Goal: Task Accomplishment & Management: Complete application form

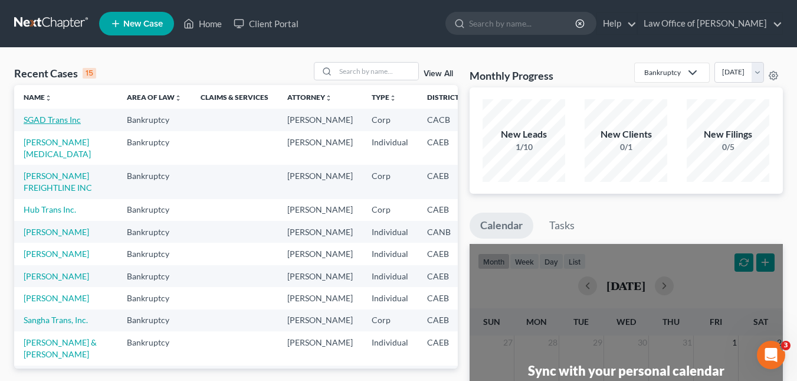
click at [45, 119] on link "SGAD Trans Inc" at bounding box center [52, 119] width 57 height 10
select select "10"
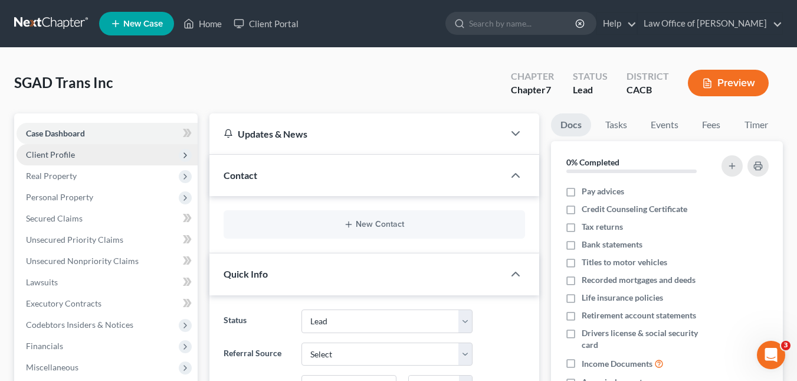
click at [65, 152] on span "Client Profile" at bounding box center [50, 154] width 49 height 10
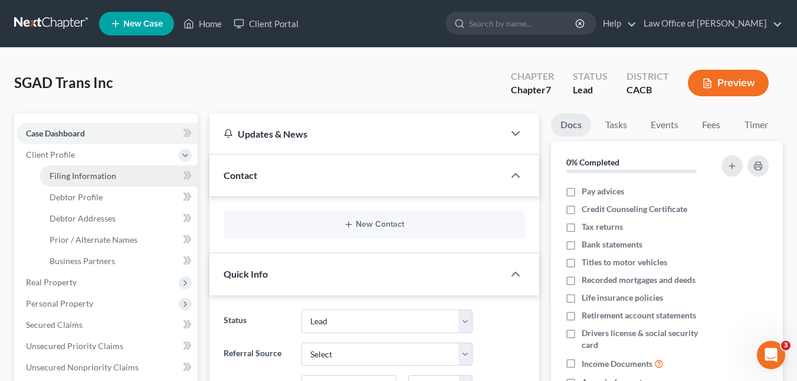
click at [88, 178] on span "Filing Information" at bounding box center [83, 176] width 67 height 10
select select "3"
select select "1"
select select "0"
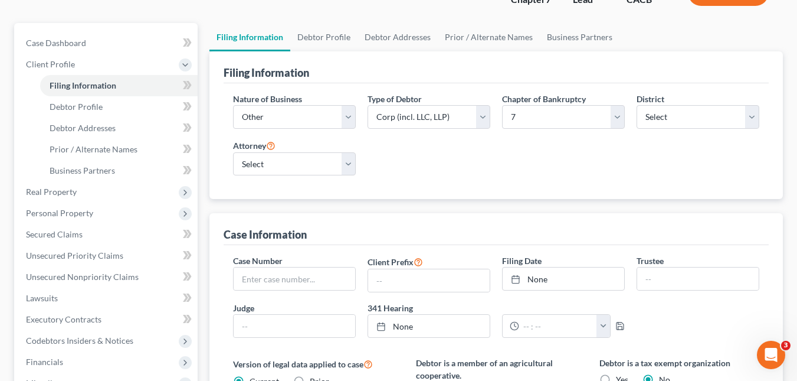
scroll to position [103, 0]
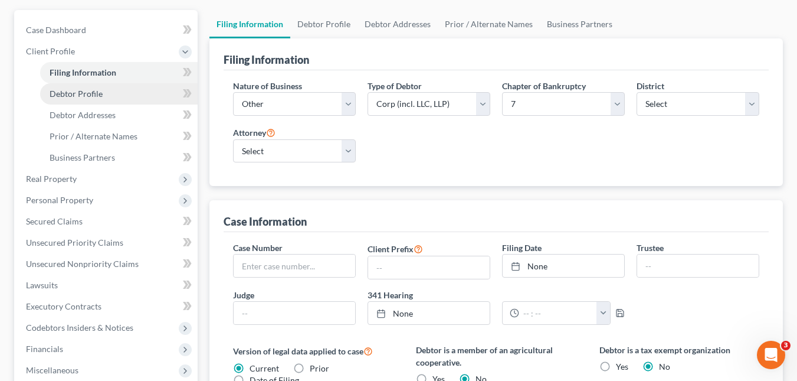
click at [83, 93] on span "Debtor Profile" at bounding box center [76, 93] width 53 height 10
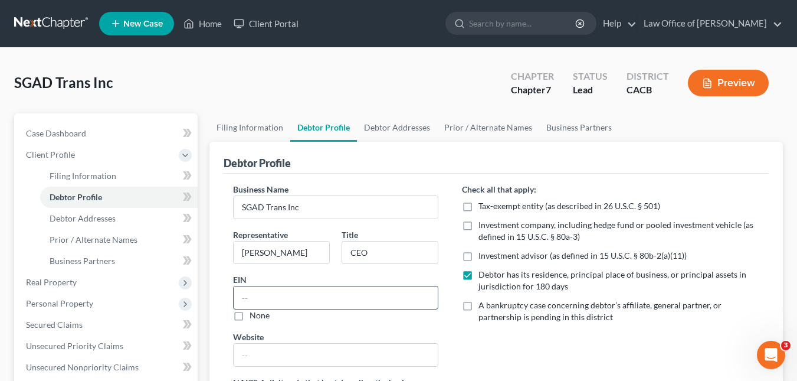
click at [267, 288] on input "text" at bounding box center [336, 297] width 204 height 22
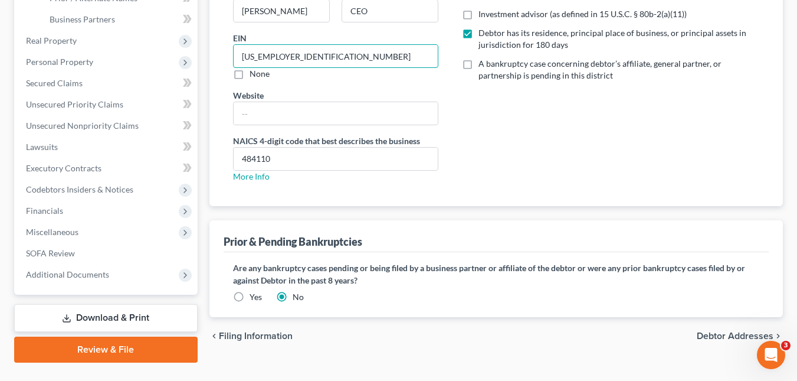
scroll to position [268, 0]
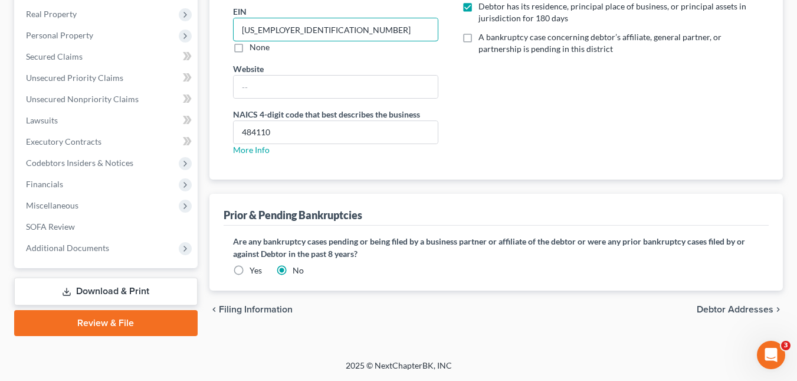
type input "[US_EMPLOYER_IDENTIFICATION_NUMBER]"
click at [733, 307] on span "Debtor Addresses" at bounding box center [735, 308] width 77 height 9
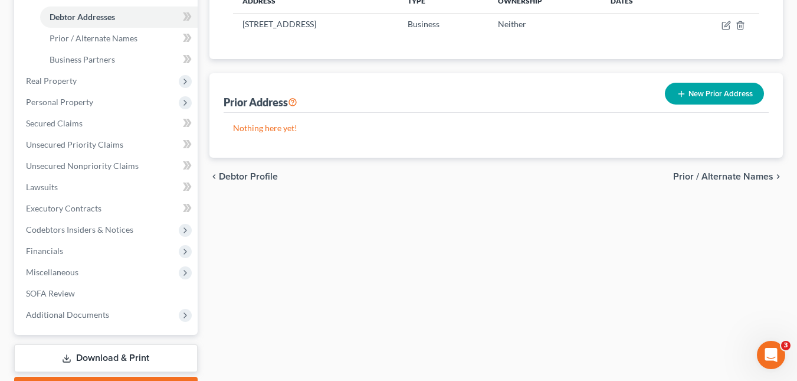
scroll to position [268, 0]
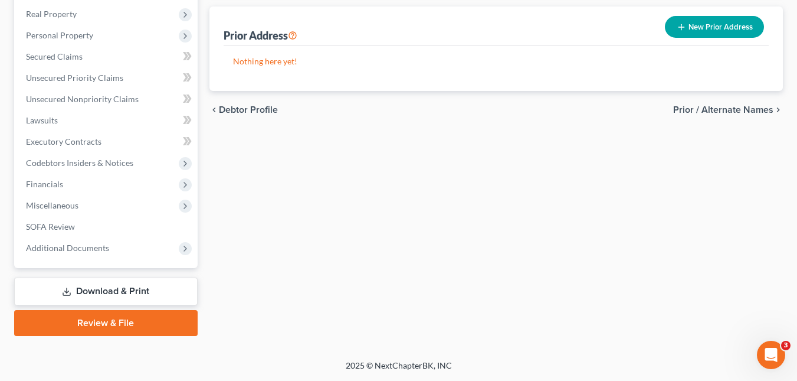
click at [121, 323] on link "Review & File" at bounding box center [105, 323] width 183 height 26
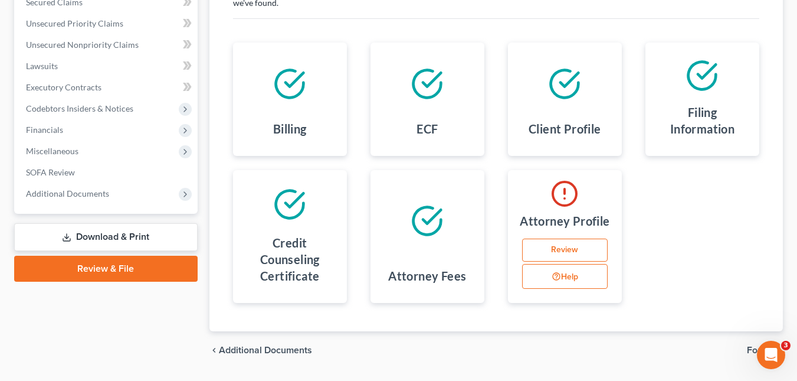
scroll to position [217, 0]
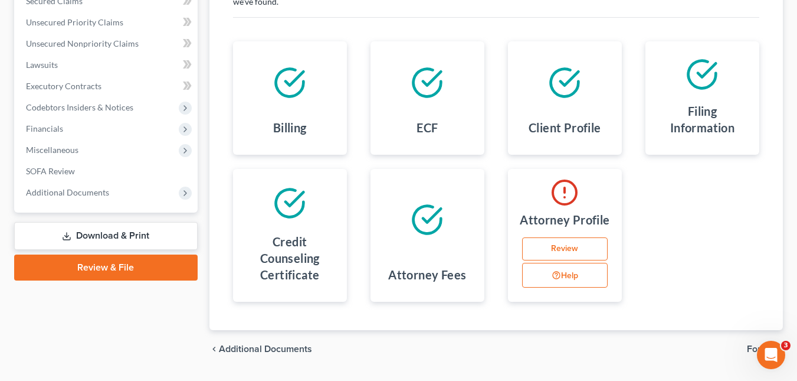
click at [566, 251] on link "Review" at bounding box center [565, 249] width 86 height 24
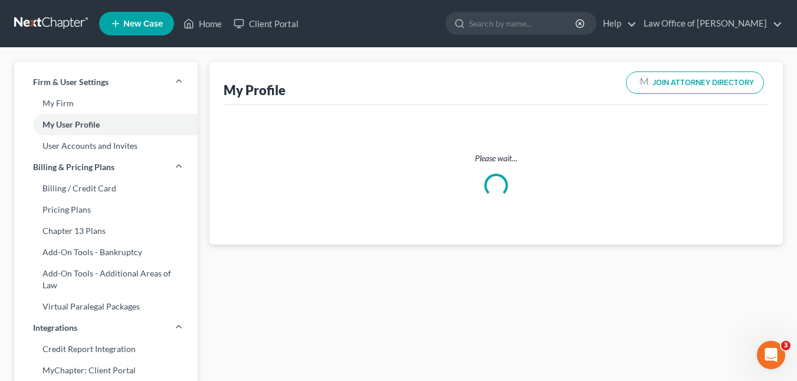
select select "4"
select select "8"
select select "attorney"
select select "0"
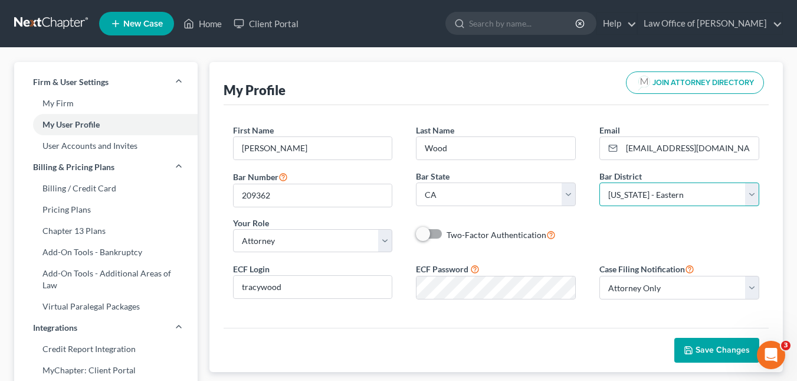
click at [746, 199] on select "Select [US_STATE] - [GEOGRAPHIC_DATA] [US_STATE] - [GEOGRAPHIC_DATA][US_STATE] …" at bounding box center [679, 194] width 160 height 24
select select "7"
click at [599, 182] on select "Select [US_STATE] - [GEOGRAPHIC_DATA] [US_STATE] - [GEOGRAPHIC_DATA][US_STATE] …" at bounding box center [679, 194] width 160 height 24
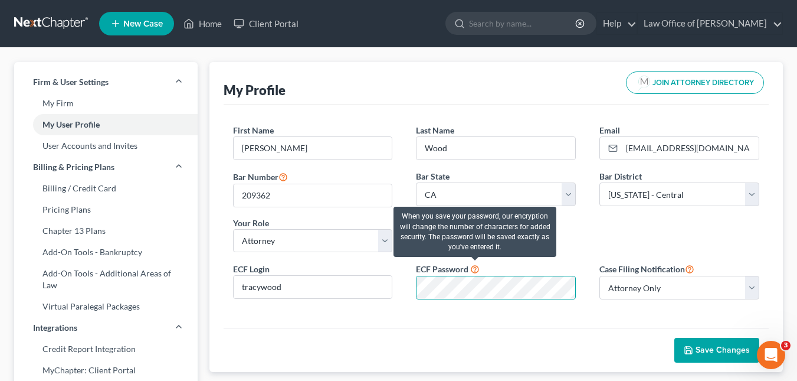
click at [474, 269] on icon at bounding box center [474, 268] width 9 height 11
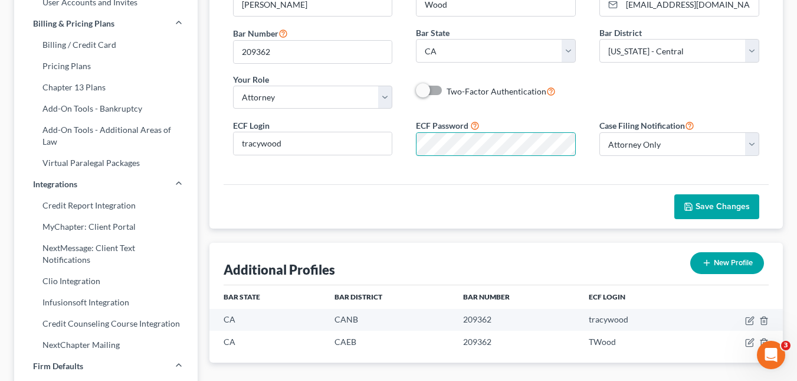
scroll to position [172, 0]
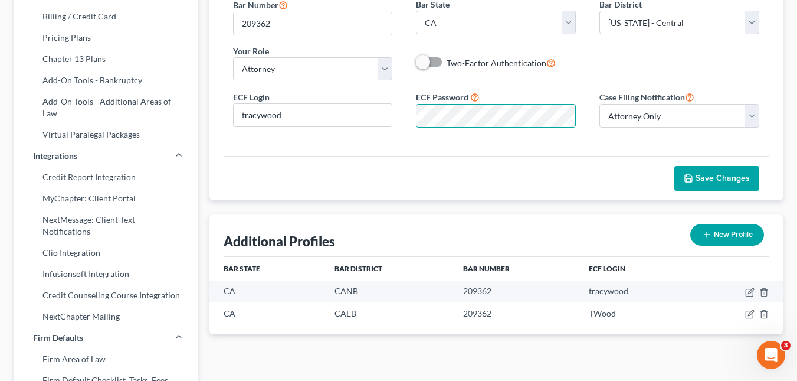
click at [723, 234] on button "New Profile" at bounding box center [727, 235] width 74 height 22
select select "9"
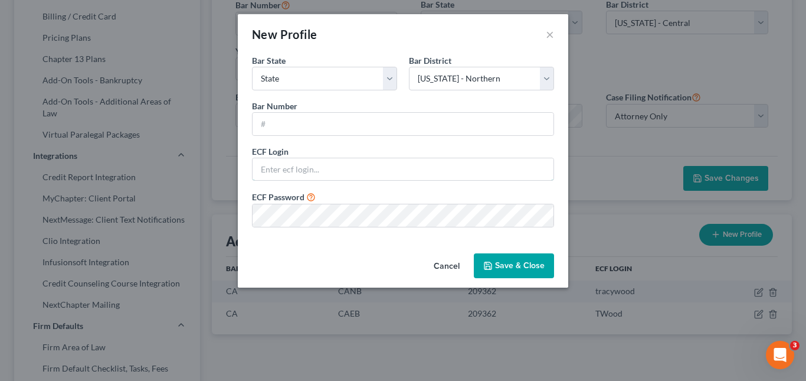
type input "[EMAIL_ADDRESS][DOMAIN_NAME]"
click at [544, 80] on select "Select [US_STATE] - [GEOGRAPHIC_DATA] [US_STATE] - [GEOGRAPHIC_DATA][US_STATE] …" at bounding box center [481, 79] width 145 height 24
select select "7"
click at [409, 67] on select "Select [US_STATE] - [GEOGRAPHIC_DATA] [US_STATE] - [GEOGRAPHIC_DATA][US_STATE] …" at bounding box center [481, 79] width 145 height 24
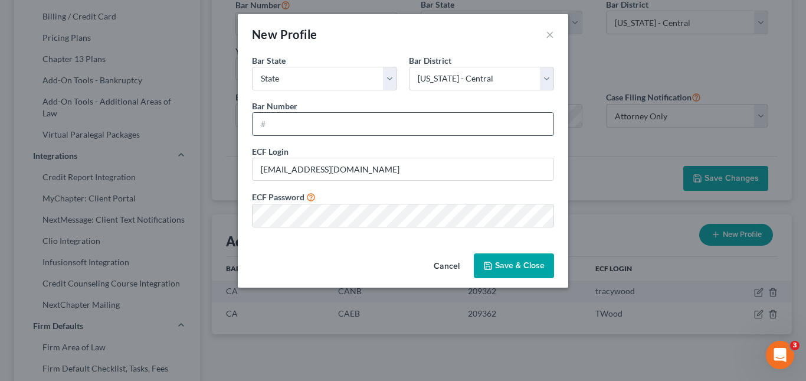
click at [372, 123] on input "text" at bounding box center [403, 124] width 301 height 22
type input "209362"
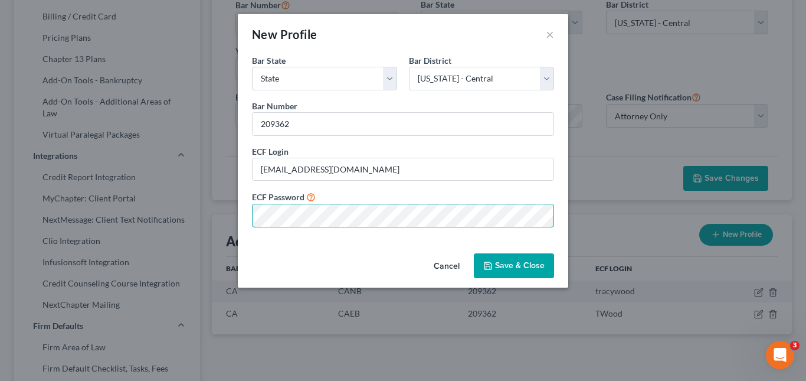
click at [227, 221] on div "New Profile × Bar State * State [US_STATE] AK AR AZ CA CO CT DE DC [GEOGRAPHIC_…" at bounding box center [403, 190] width 806 height 381
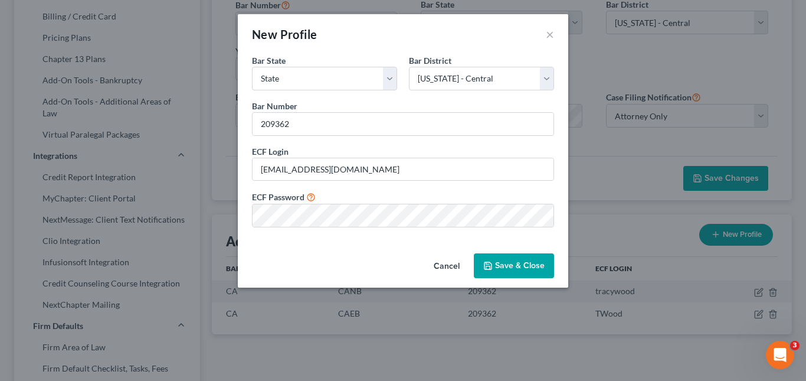
click at [509, 263] on button "Save & Close" at bounding box center [514, 265] width 80 height 25
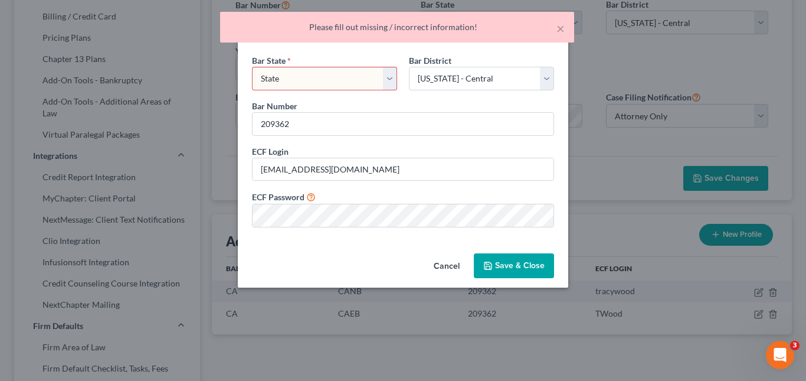
click at [392, 75] on select "State [US_STATE] AK AR AZ CA CO CT DE DC [GEOGRAPHIC_DATA] [GEOGRAPHIC_DATA] GU…" at bounding box center [324, 79] width 145 height 24
select select "4"
click at [252, 67] on select "State [US_STATE] AK AR AZ CA CO CT DE DC [GEOGRAPHIC_DATA] [GEOGRAPHIC_DATA] GU…" at bounding box center [324, 79] width 145 height 24
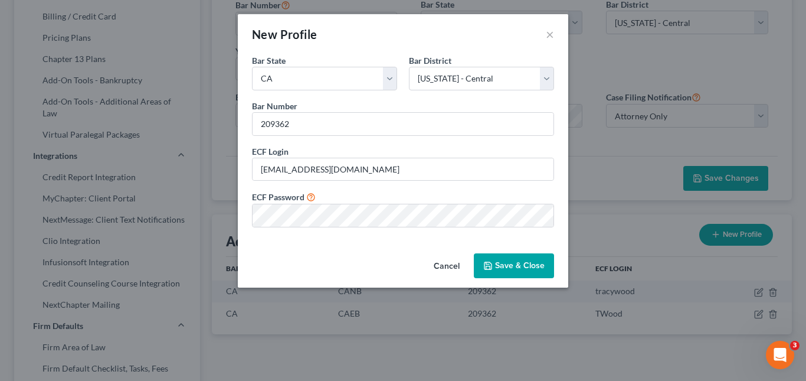
click at [501, 269] on button "Save & Close" at bounding box center [514, 265] width 80 height 25
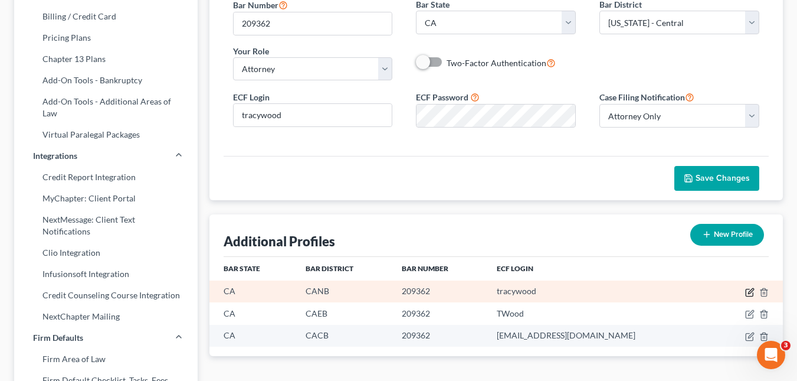
click at [749, 291] on icon "button" at bounding box center [750, 290] width 5 height 5
select select "4"
select select "9"
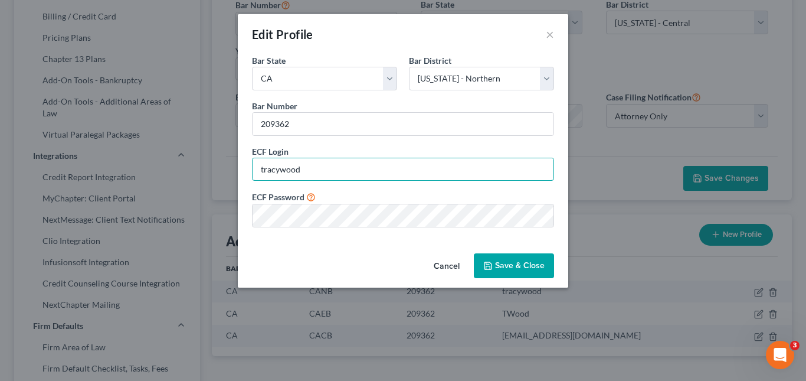
drag, startPoint x: 316, startPoint y: 173, endPoint x: 224, endPoint y: 176, distance: 92.1
click at [224, 176] on div "Edit Profile × Bar State * State [US_STATE] AK AR AZ CA CO CT DE DC [GEOGRAPHIC…" at bounding box center [403, 190] width 806 height 381
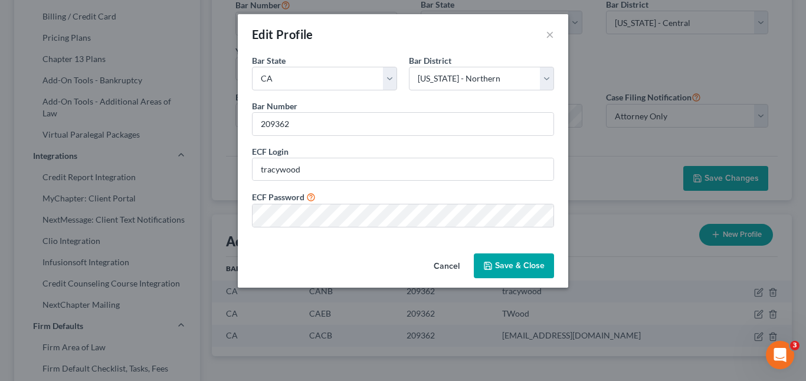
click at [510, 266] on button "Save & Close" at bounding box center [514, 265] width 80 height 25
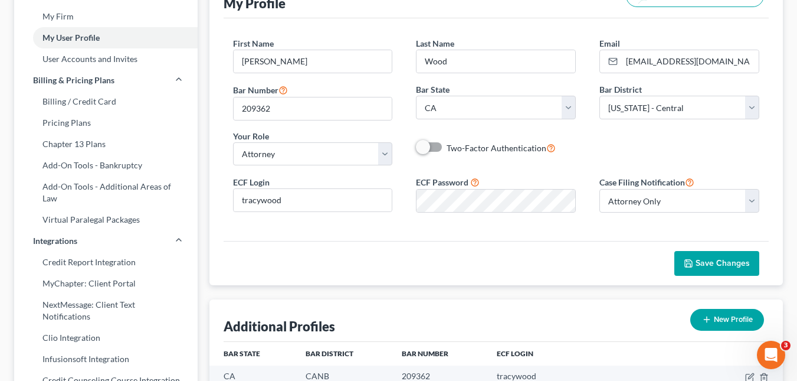
scroll to position [0, 0]
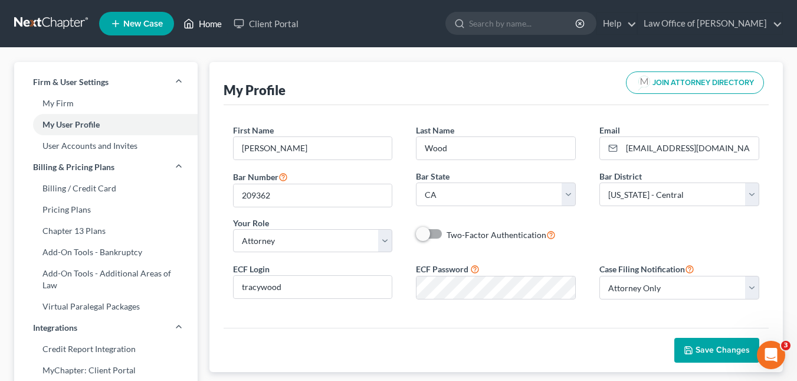
click at [209, 20] on link "Home" at bounding box center [203, 23] width 50 height 21
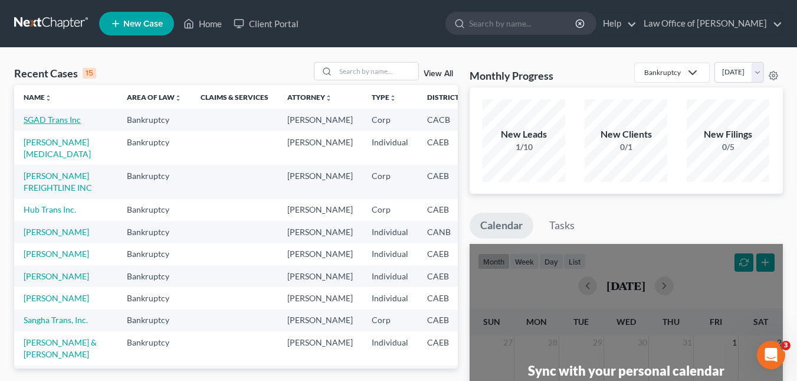
click at [42, 119] on link "SGAD Trans Inc" at bounding box center [52, 119] width 57 height 10
select select "10"
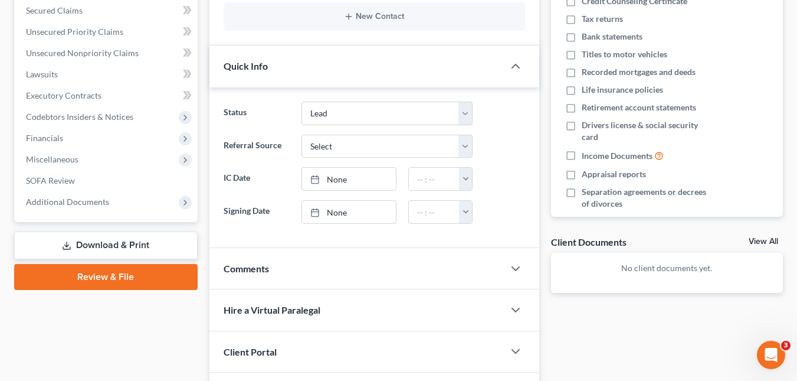
scroll to position [206, 0]
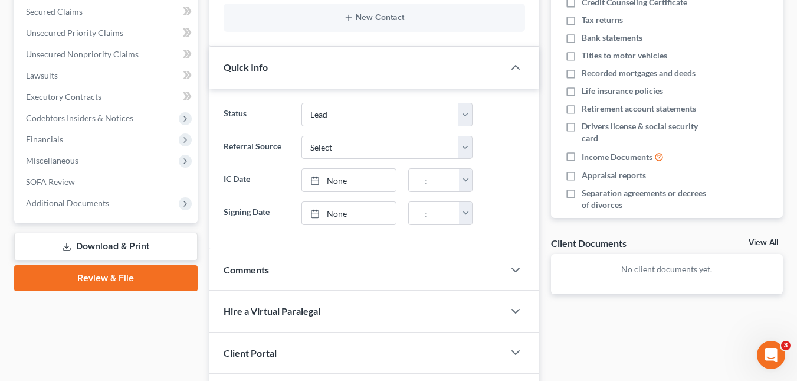
click at [147, 276] on link "Review & File" at bounding box center [105, 278] width 183 height 26
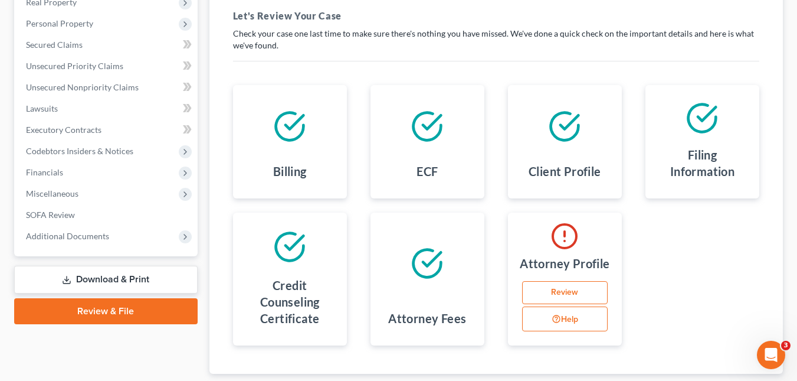
scroll to position [175, 0]
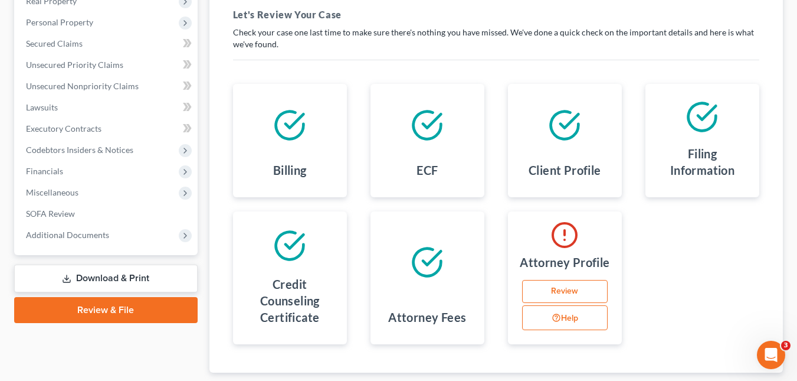
click at [566, 284] on link "Review" at bounding box center [565, 292] width 86 height 24
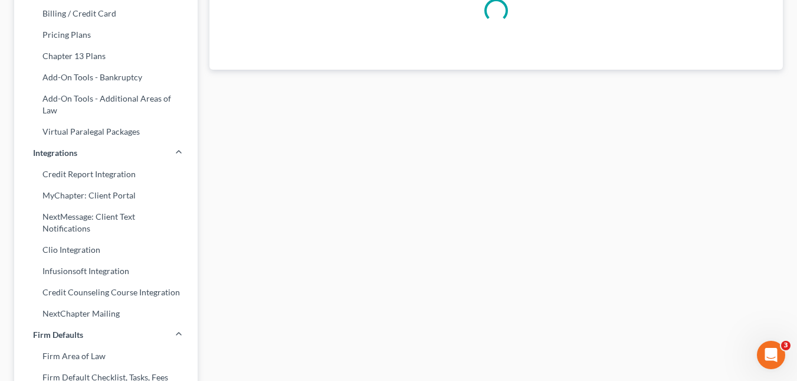
scroll to position [40, 0]
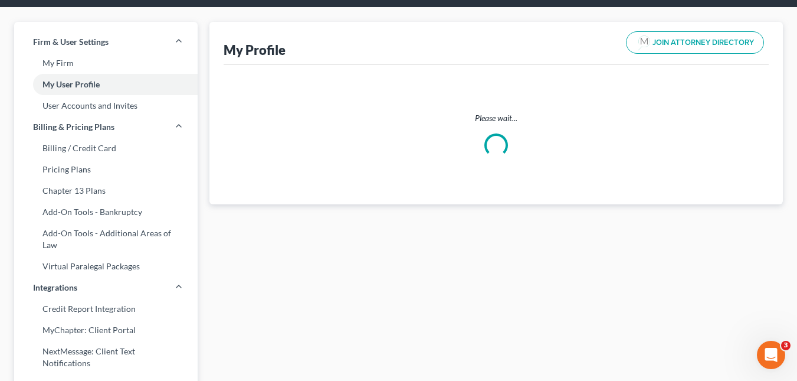
select select "4"
select select "7"
select select "attorney"
select select "0"
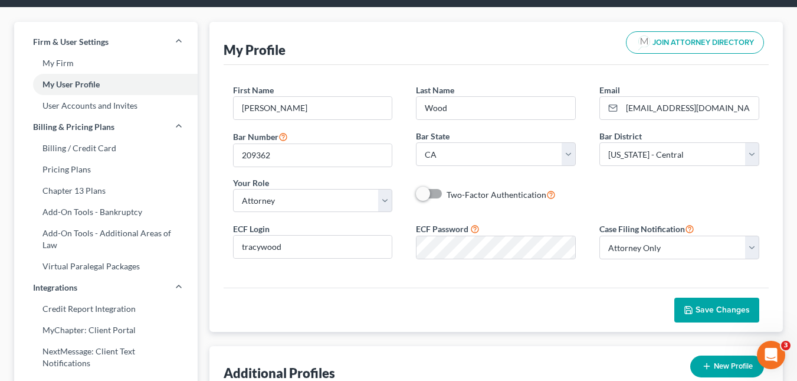
scroll to position [0, 0]
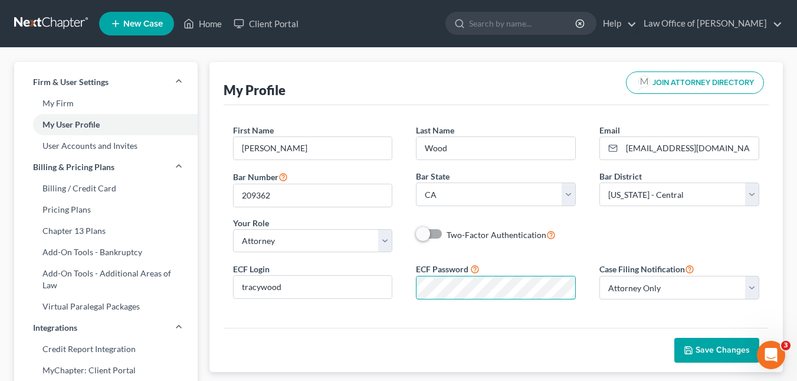
click at [399, 298] on div "ECF Login tracywood ECF Password Case Filing Notification Select Attorney Only …" at bounding box center [496, 284] width 550 height 47
click at [415, 301] on div "ECF Login tracywood ECF Password Case Filing Notification Select Attorney Only …" at bounding box center [496, 284] width 550 height 47
click at [396, 287] on div "ECF Login tracywood ECF Password Case Filing Notification Select Attorney Only …" at bounding box center [496, 284] width 550 height 47
click at [703, 346] on span "Save Changes" at bounding box center [723, 350] width 54 height 10
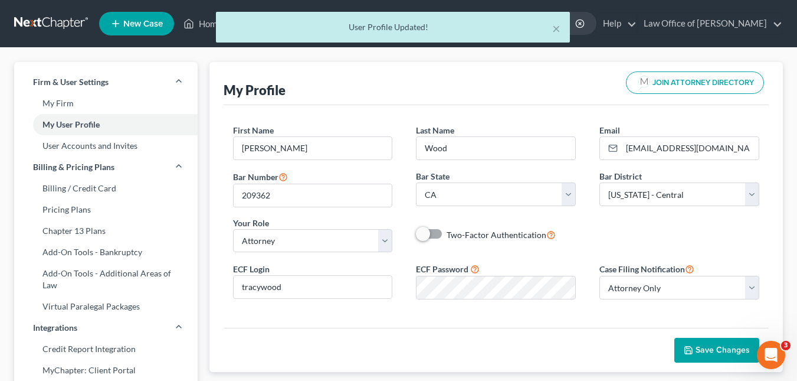
click at [205, 22] on div "× User Profile Updated!" at bounding box center [392, 30] width 797 height 37
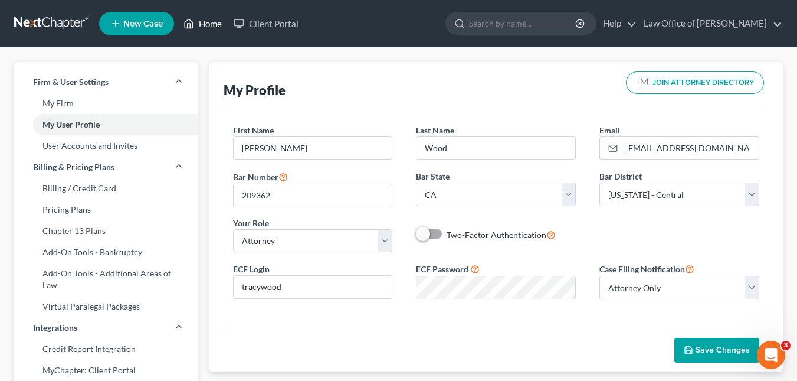
click at [208, 24] on link "Home" at bounding box center [203, 23] width 50 height 21
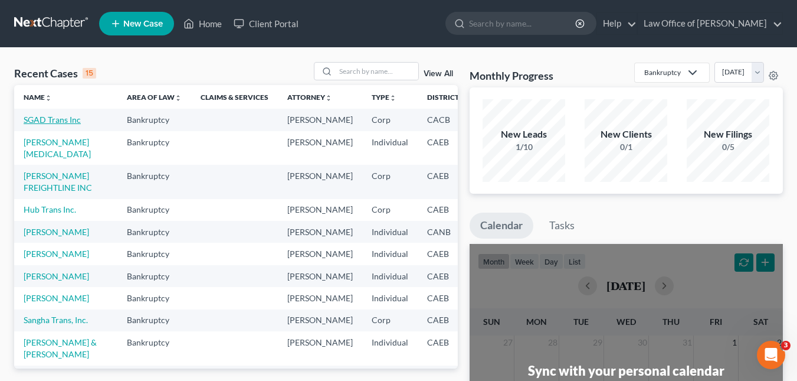
click at [50, 119] on link "SGAD Trans Inc" at bounding box center [52, 119] width 57 height 10
select select "10"
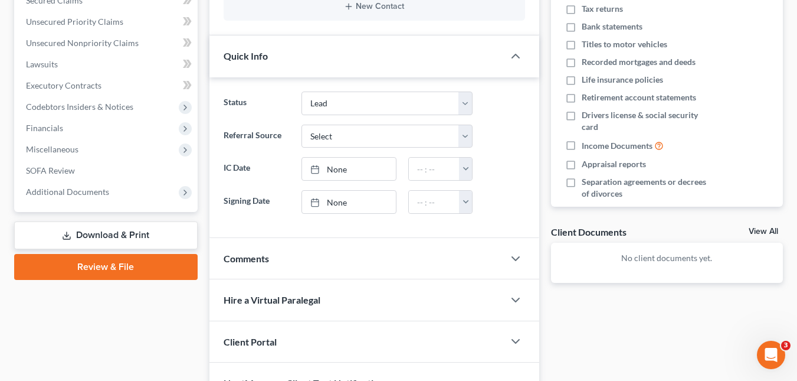
scroll to position [221, 0]
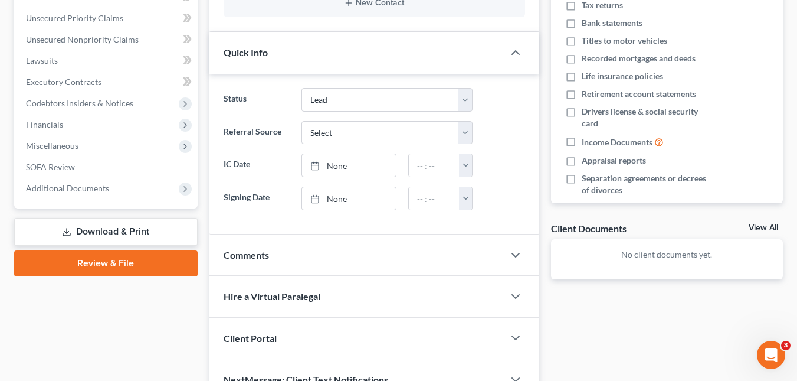
click at [142, 263] on link "Review & File" at bounding box center [105, 263] width 183 height 26
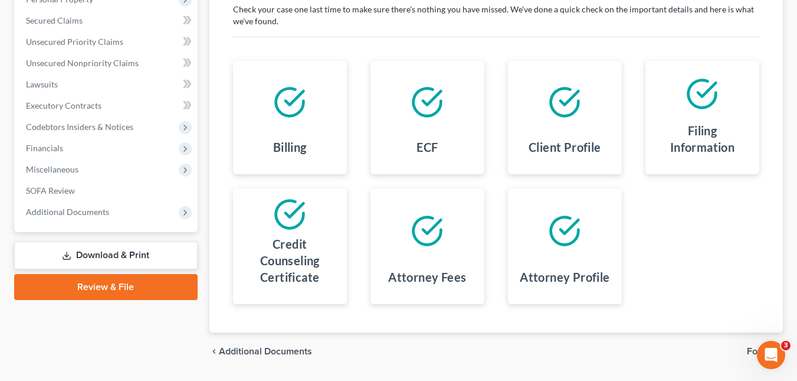
scroll to position [196, 0]
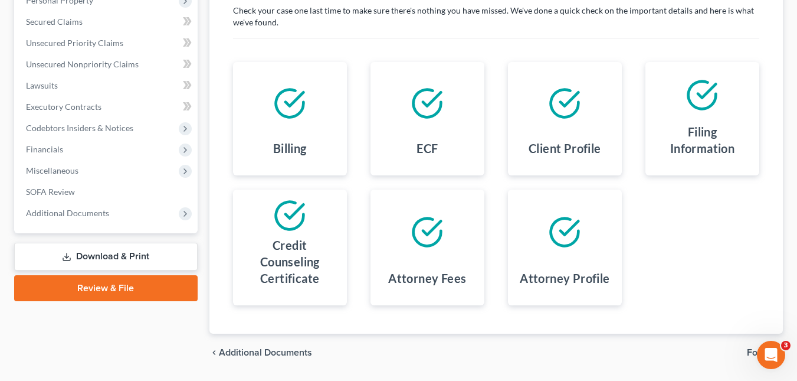
click at [152, 255] on link "Download & Print" at bounding box center [105, 256] width 183 height 28
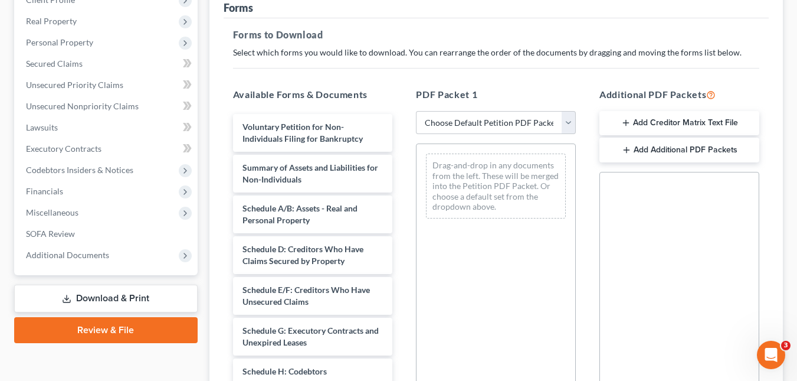
scroll to position [171, 0]
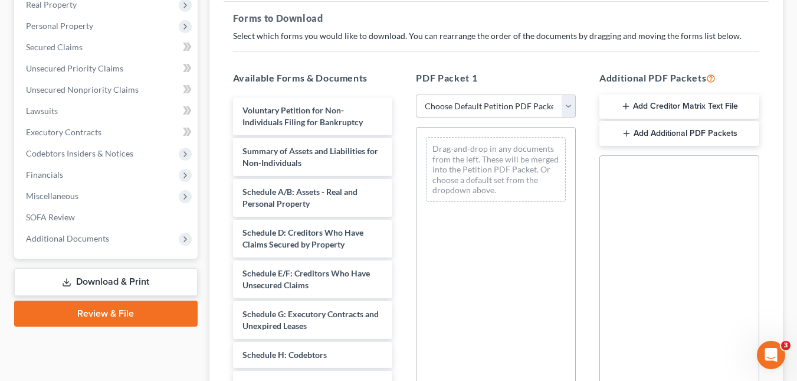
click at [567, 106] on select "Choose Default Petition PDF Packet Complete Bankruptcy Petition (all forms and …" at bounding box center [496, 106] width 160 height 24
select select "0"
click at [416, 94] on select "Choose Default Petition PDF Packet Complete Bankruptcy Petition (all forms and …" at bounding box center [496, 106] width 160 height 24
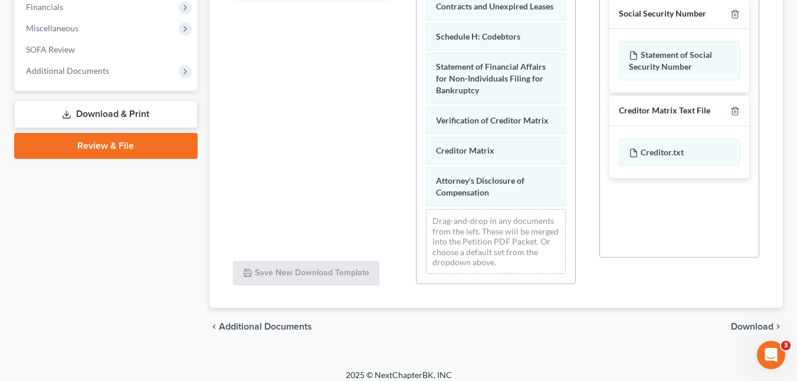
scroll to position [245, 0]
click at [749, 322] on span "Download" at bounding box center [752, 326] width 42 height 9
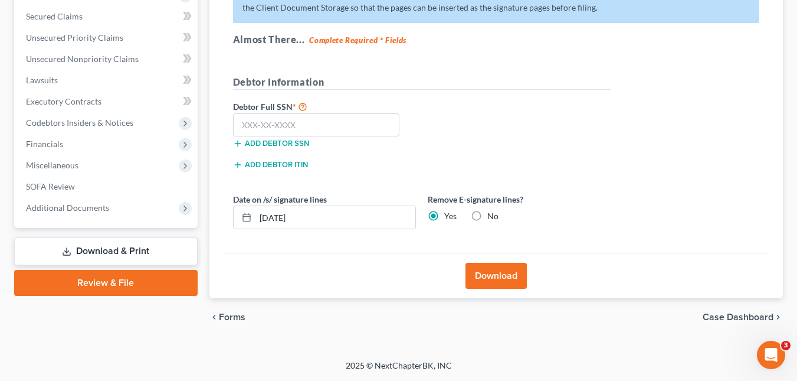
scroll to position [202, 0]
click at [74, 40] on span "Unsecured Priority Claims" at bounding box center [74, 37] width 97 height 10
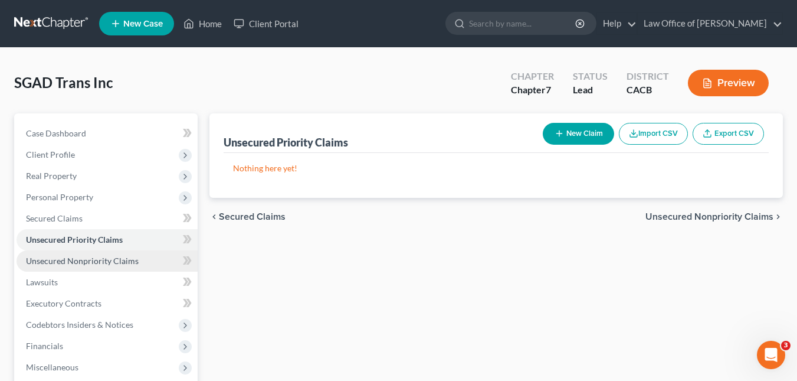
click at [94, 264] on span "Unsecured Nonpriority Claims" at bounding box center [82, 260] width 113 height 10
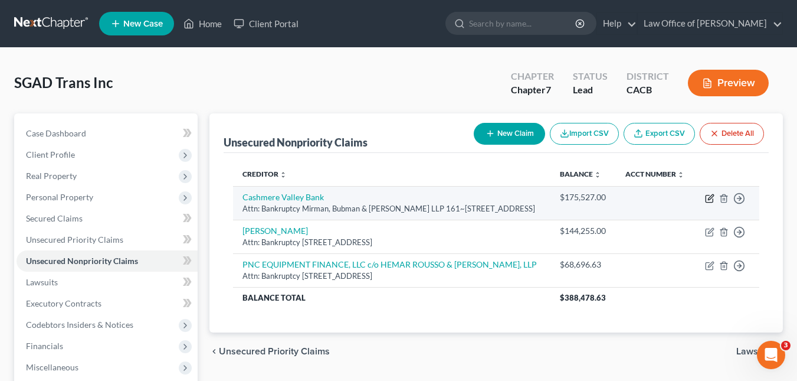
click at [710, 203] on icon "button" at bounding box center [709, 198] width 9 height 9
select select "4"
select select "7"
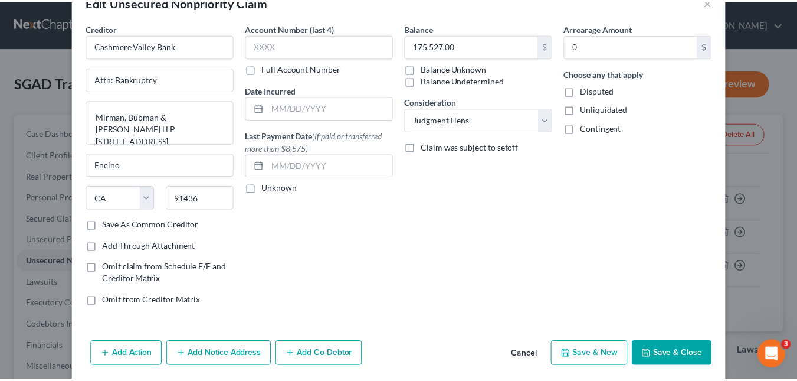
scroll to position [17, 0]
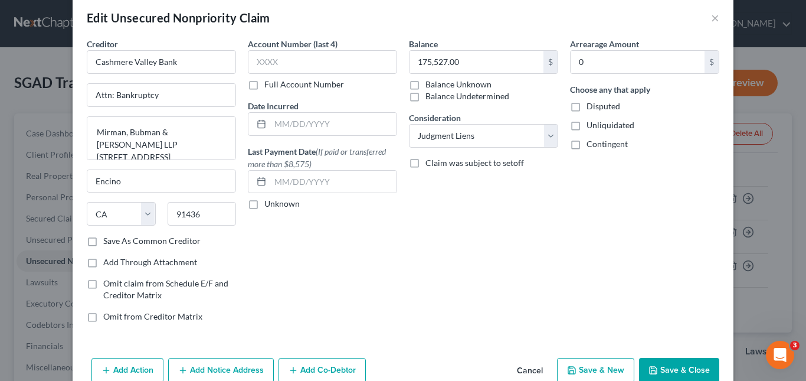
click at [775, 152] on div "Edit Unsecured Nonpriority Claim × Creditor * Cashmere Valley Bank Attn: Bankru…" at bounding box center [403, 190] width 806 height 381
click at [711, 15] on button "×" at bounding box center [715, 18] width 8 height 14
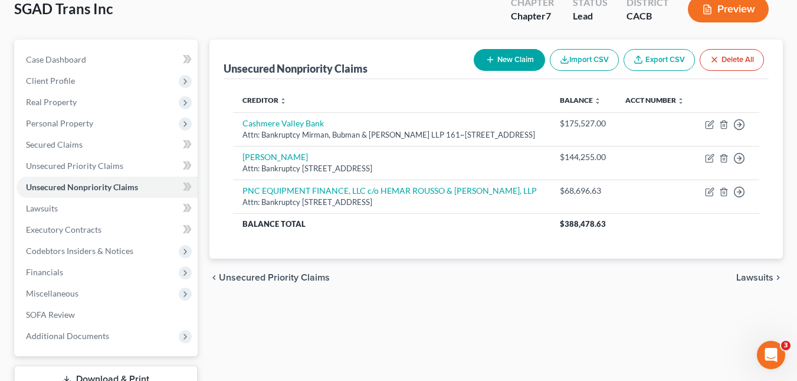
scroll to position [74, 0]
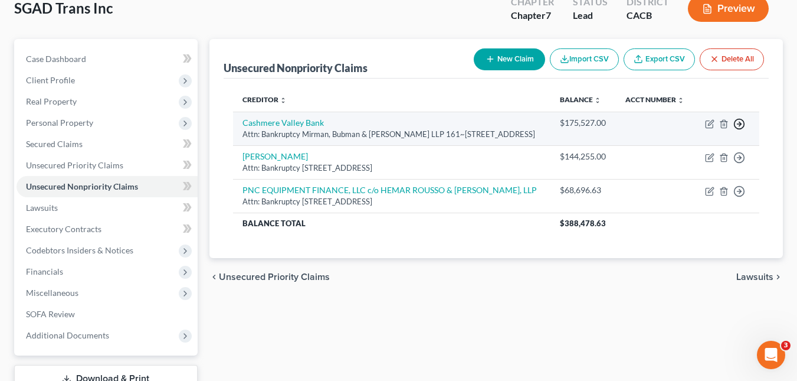
click at [741, 130] on icon "button" at bounding box center [739, 124] width 12 height 12
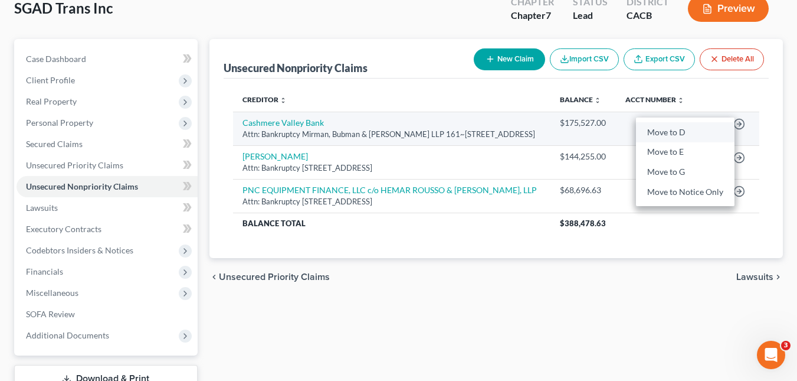
click at [657, 142] on link "Move to D" at bounding box center [685, 132] width 99 height 20
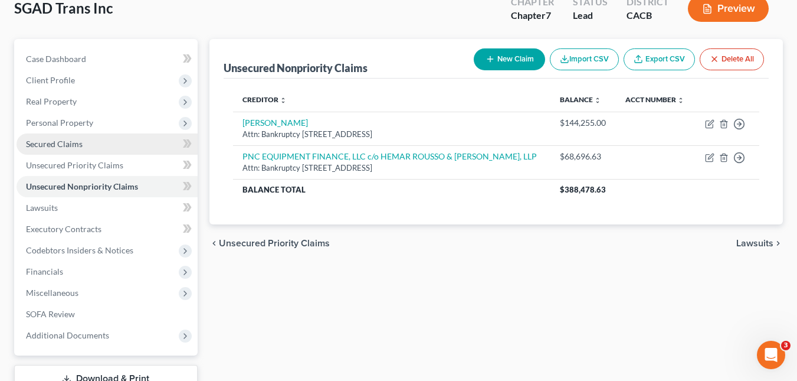
click at [63, 146] on span "Secured Claims" at bounding box center [54, 144] width 57 height 10
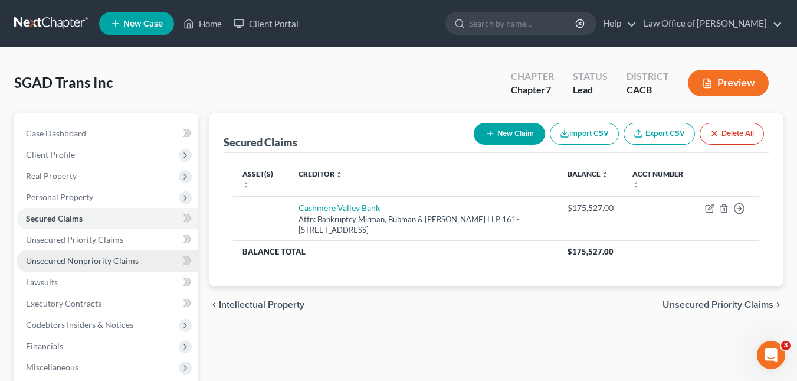
click at [76, 254] on link "Unsecured Nonpriority Claims" at bounding box center [107, 260] width 181 height 21
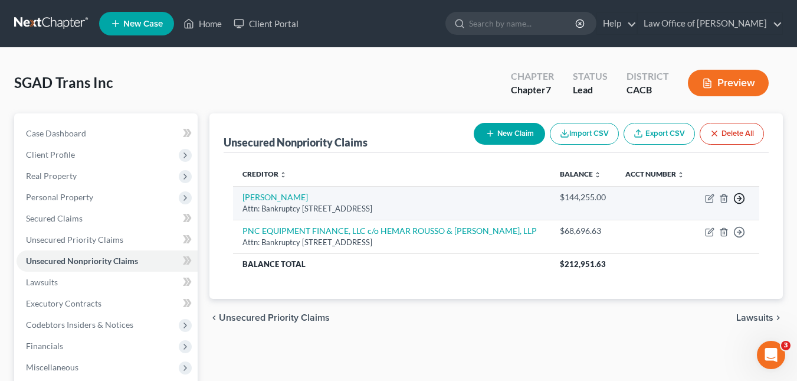
click at [740, 195] on icon "button" at bounding box center [739, 198] width 12 height 12
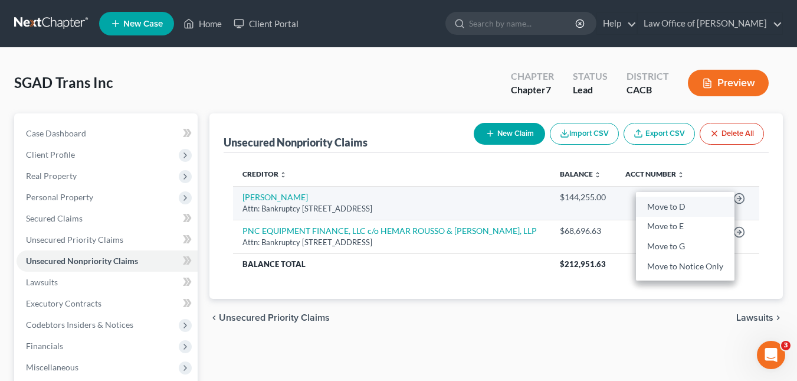
click at [667, 206] on link "Move to D" at bounding box center [685, 206] width 99 height 20
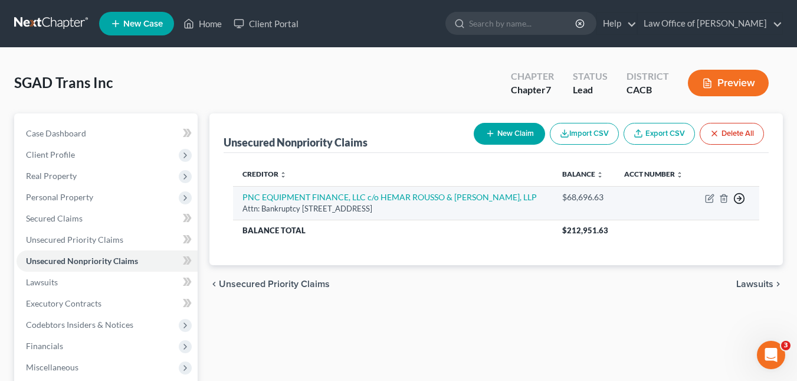
click at [741, 198] on line "button" at bounding box center [739, 198] width 4 height 0
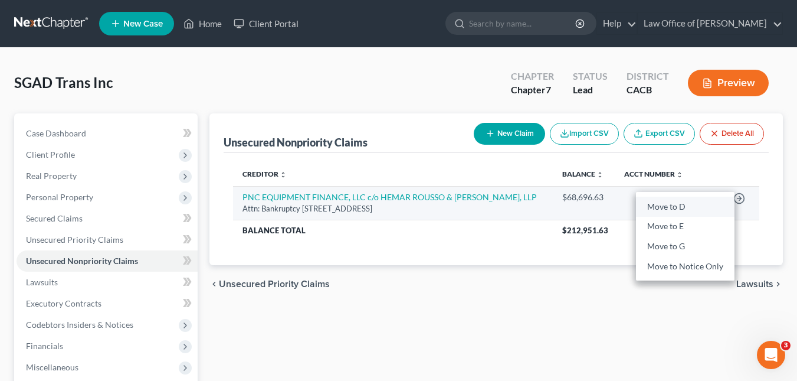
click at [671, 204] on link "Move to D" at bounding box center [685, 206] width 99 height 20
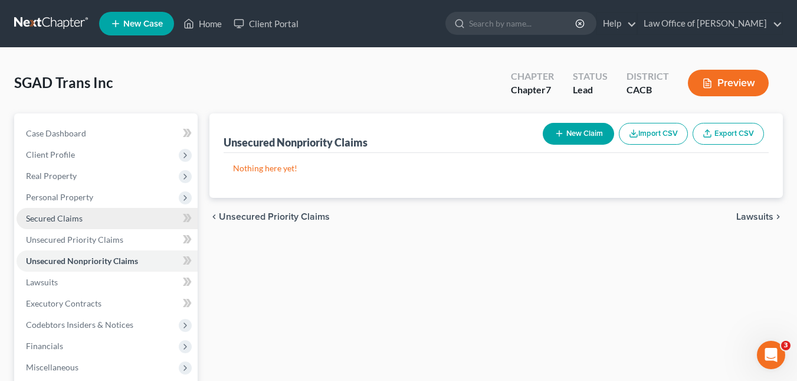
click at [74, 219] on span "Secured Claims" at bounding box center [54, 218] width 57 height 10
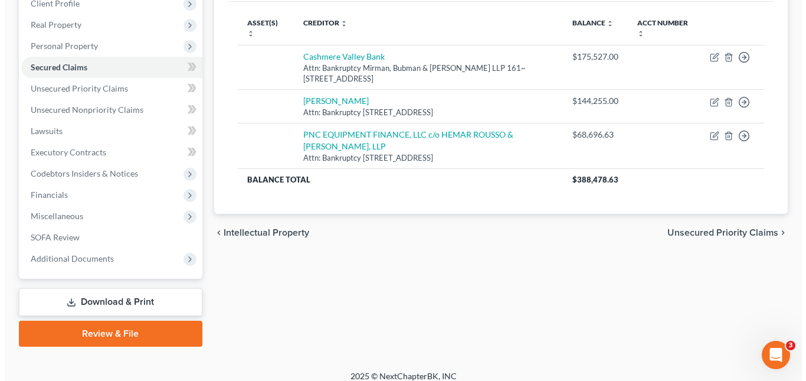
scroll to position [150, 0]
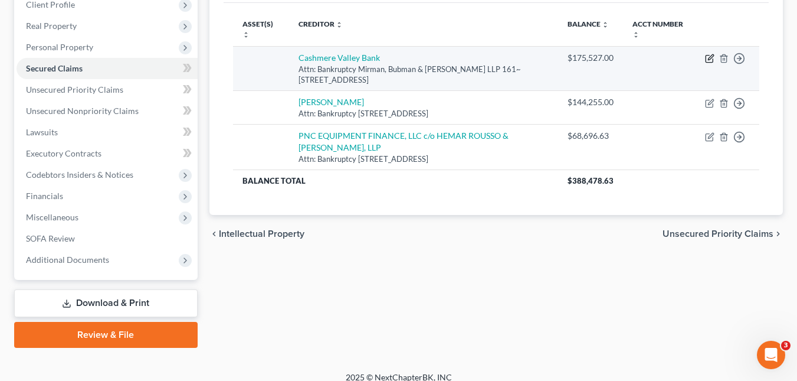
click at [709, 57] on icon "button" at bounding box center [709, 58] width 9 height 9
select select "4"
select select "0"
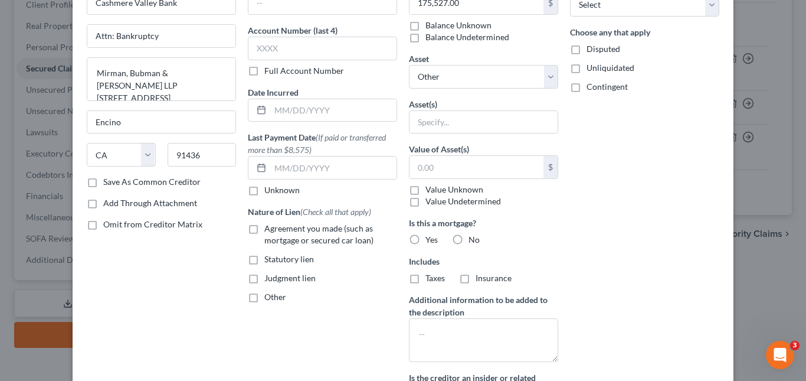
scroll to position [74, 0]
click at [264, 230] on label "Agreement you made (such as mortgage or secured car loan)" at bounding box center [330, 236] width 133 height 24
click at [269, 230] on input "Agreement you made (such as mortgage or secured car loan)" at bounding box center [273, 228] width 8 height 8
checkbox input "true"
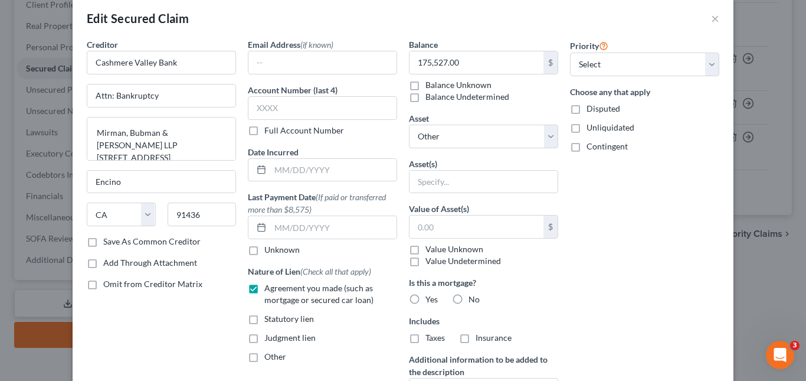
click at [103, 242] on label "Save As Common Creditor" at bounding box center [151, 241] width 97 height 12
click at [108, 242] on input "Save As Common Creditor" at bounding box center [112, 239] width 8 height 8
checkbox input "true"
click at [706, 64] on select "Select 1st 2nd 3rd 4th 5th 6th 7th 8th 9th 10th 11th 12th 13th 14th 15th 16th 1…" at bounding box center [644, 65] width 149 height 24
click at [674, 19] on div "Edit Secured Claim ×" at bounding box center [403, 18] width 661 height 40
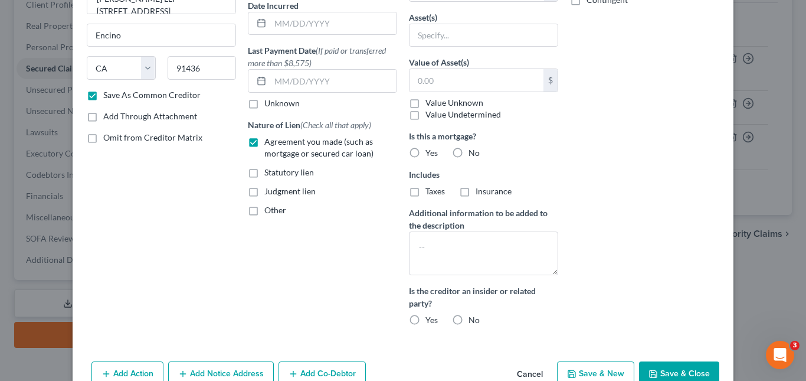
scroll to position [180, 0]
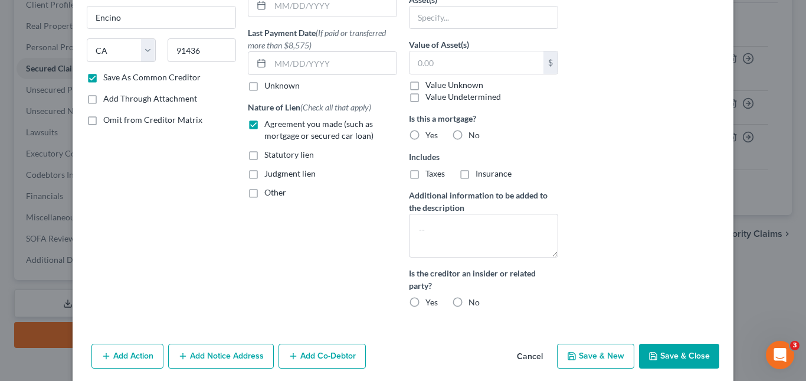
click at [468, 301] on label "No" at bounding box center [473, 302] width 11 height 12
click at [473, 301] on input "No" at bounding box center [477, 300] width 8 height 8
radio input "true"
click at [468, 135] on label "No" at bounding box center [473, 135] width 11 height 12
click at [473, 135] on input "No" at bounding box center [477, 133] width 8 height 8
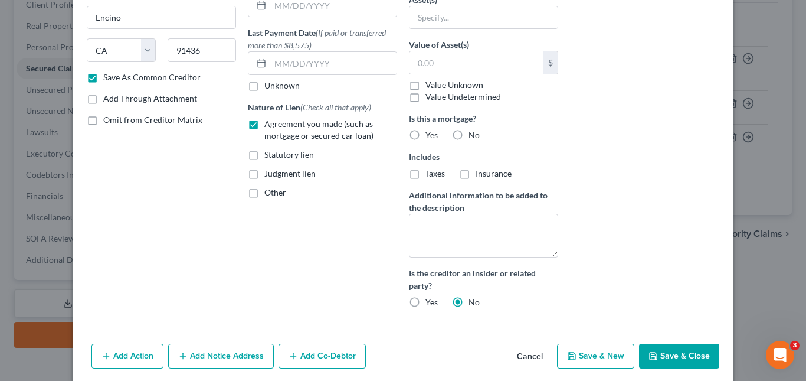
radio input "true"
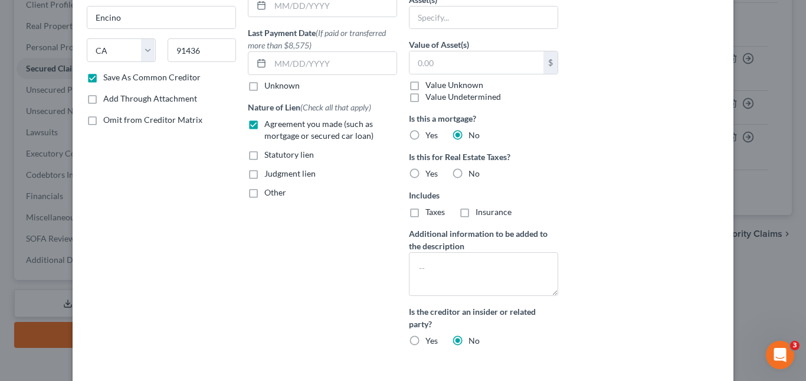
click at [425, 84] on label "Value Unknown" at bounding box center [454, 85] width 58 height 12
click at [430, 84] on input "Value Unknown" at bounding box center [434, 83] width 8 height 8
checkbox input "true"
type input "0.00"
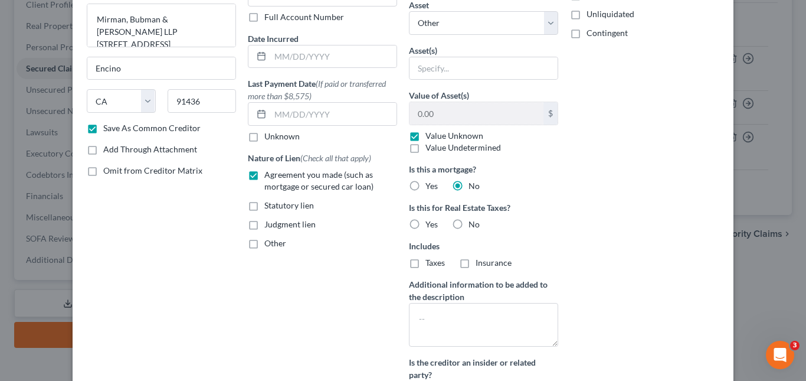
scroll to position [102, 0]
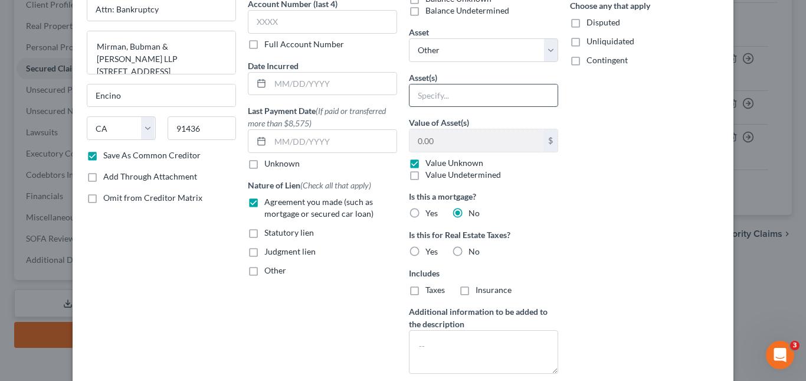
click at [463, 95] on input "text" at bounding box center [483, 95] width 148 height 22
type input "Trucking equipment"
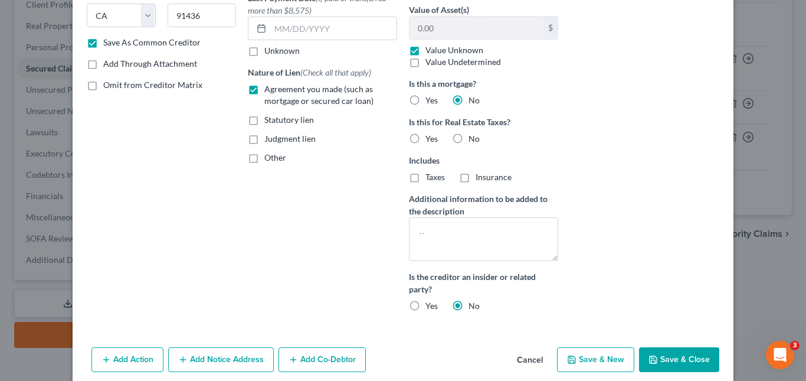
scroll to position [214, 0]
click at [675, 360] on button "Save & Close" at bounding box center [679, 360] width 80 height 25
checkbox input "false"
select select
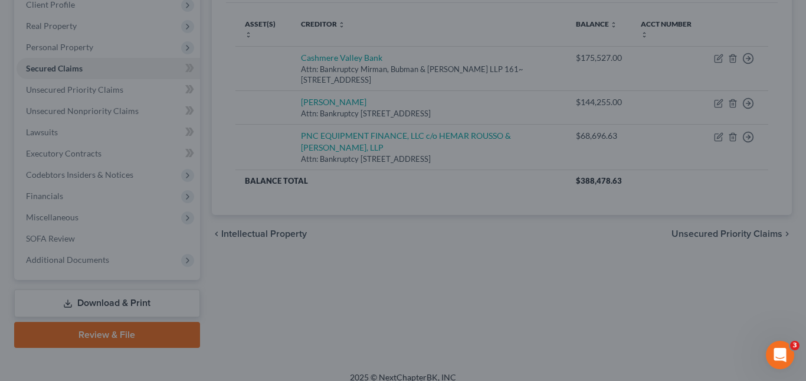
scroll to position [145, 0]
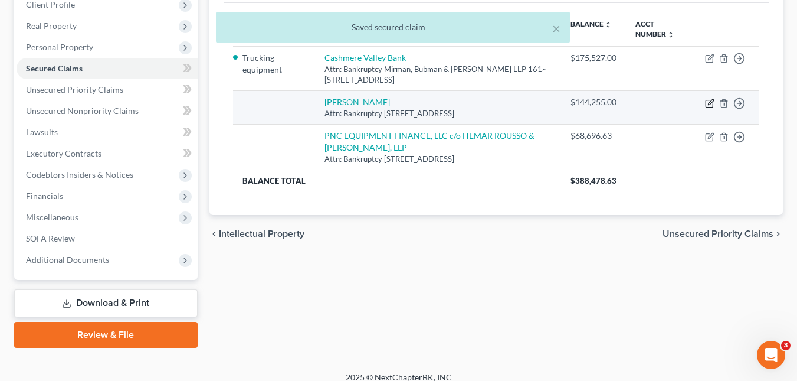
click at [708, 103] on icon "button" at bounding box center [709, 103] width 9 height 9
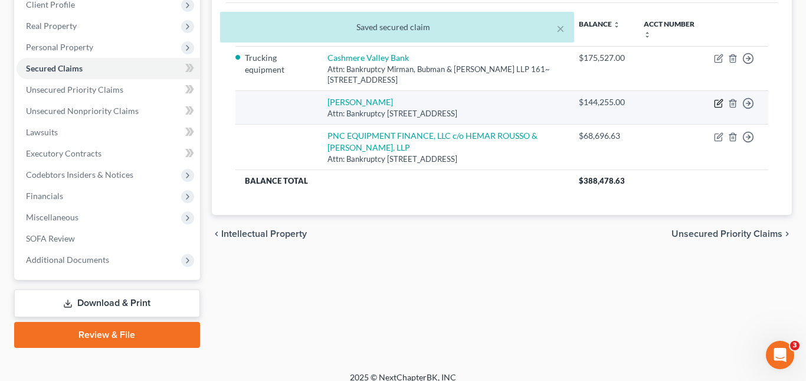
select select "4"
select select "0"
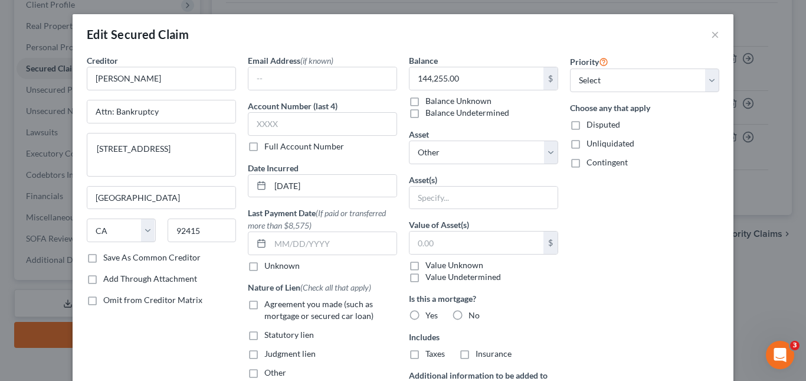
click at [103, 254] on label "Save As Common Creditor" at bounding box center [151, 257] width 97 height 12
click at [108, 254] on input "Save As Common Creditor" at bounding box center [112, 255] width 8 height 8
checkbox input "true"
click at [478, 202] on input "text" at bounding box center [483, 197] width 148 height 22
type input "Trucking equipment"
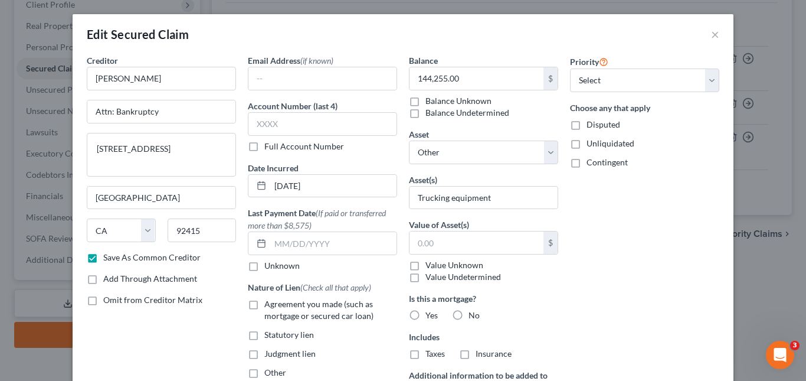
click at [425, 264] on label "Value Unknown" at bounding box center [454, 265] width 58 height 12
click at [430, 264] on input "Value Unknown" at bounding box center [434, 263] width 8 height 8
checkbox input "true"
type input "0.00"
click at [468, 314] on label "No" at bounding box center [473, 315] width 11 height 12
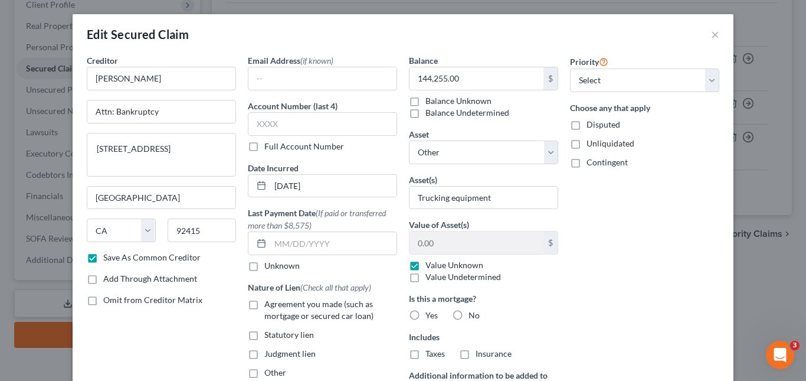
click at [473, 314] on input "No" at bounding box center [477, 313] width 8 height 8
radio input "true"
click at [264, 304] on label "Agreement you made (such as mortgage or secured car loan)" at bounding box center [330, 310] width 133 height 24
click at [269, 304] on input "Agreement you made (such as mortgage or secured car loan)" at bounding box center [273, 302] width 8 height 8
checkbox input "true"
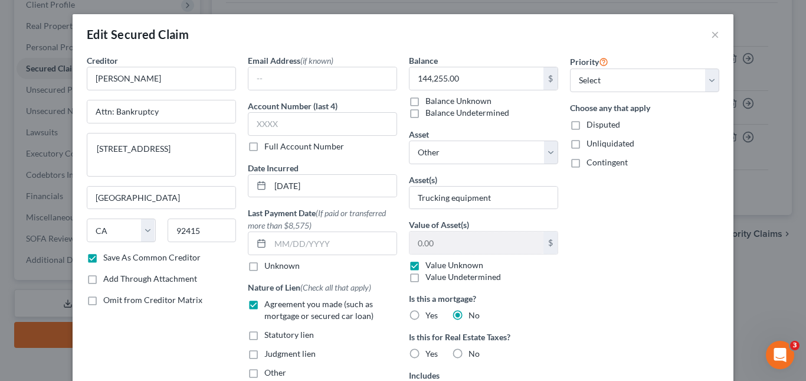
click at [264, 351] on label "Judgment lien" at bounding box center [289, 353] width 51 height 12
click at [269, 351] on input "Judgment lien" at bounding box center [273, 351] width 8 height 8
checkbox input "true"
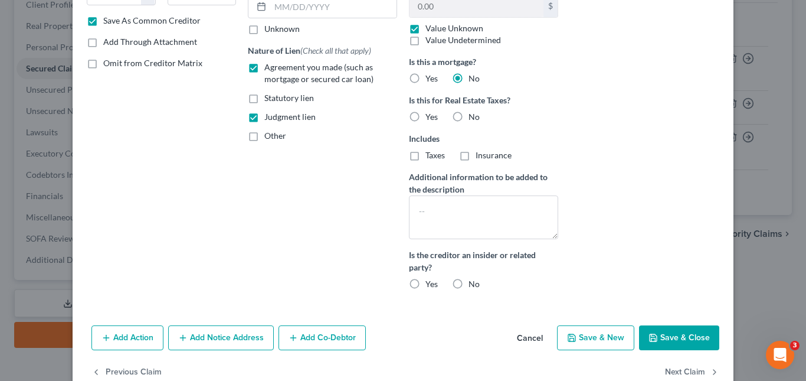
scroll to position [235, 0]
click at [468, 286] on label "No" at bounding box center [473, 285] width 11 height 12
click at [473, 286] on input "No" at bounding box center [477, 283] width 8 height 8
radio input "true"
click at [468, 119] on label "No" at bounding box center [473, 118] width 11 height 12
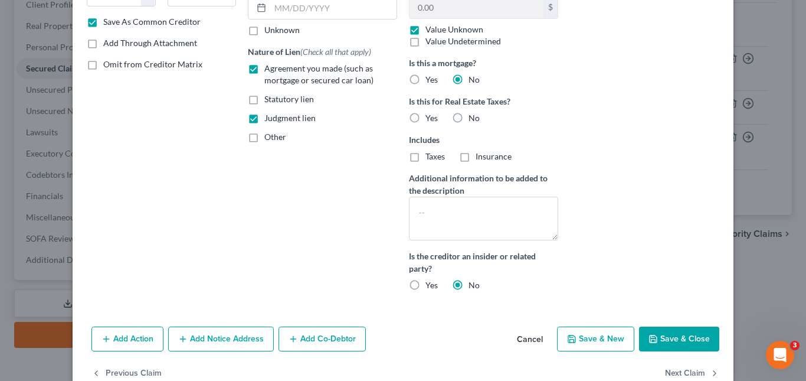
click at [473, 119] on input "No" at bounding box center [477, 116] width 8 height 8
radio input "true"
click at [643, 329] on button "Save & Close" at bounding box center [679, 338] width 80 height 25
checkbox input "false"
select select
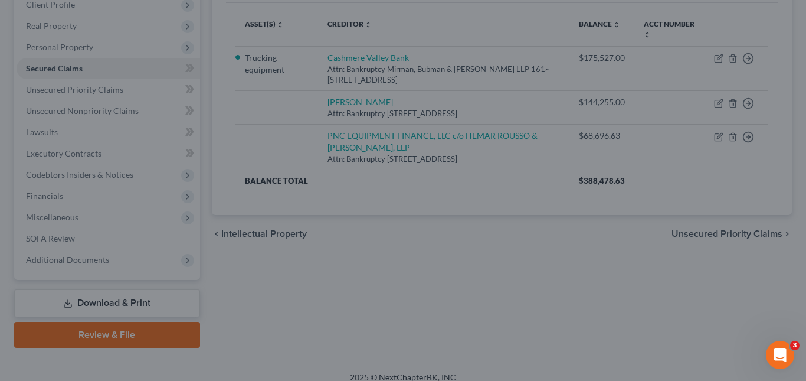
scroll to position [145, 0]
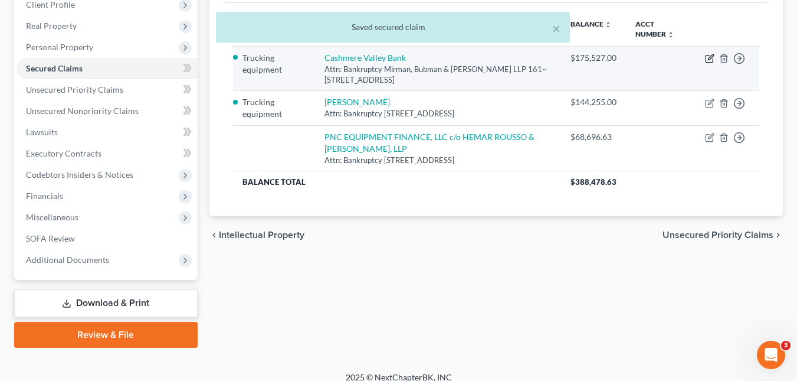
click at [709, 60] on icon "button" at bounding box center [710, 56] width 5 height 5
select select "4"
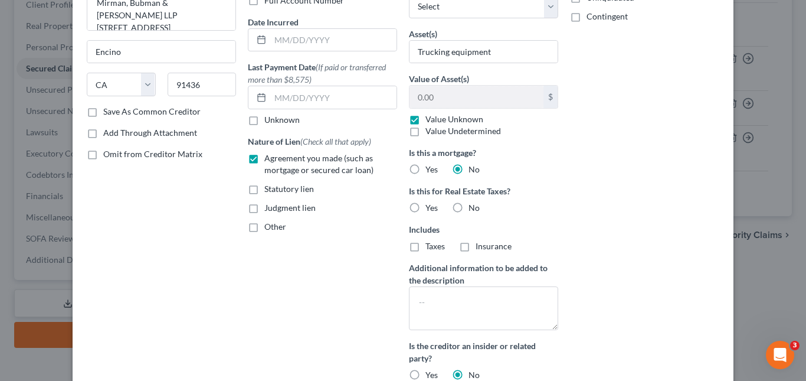
scroll to position [147, 0]
click at [468, 205] on label "No" at bounding box center [473, 207] width 11 height 12
click at [473, 205] on input "No" at bounding box center [477, 205] width 8 height 8
radio input "true"
click at [264, 207] on label "Judgment lien" at bounding box center [289, 207] width 51 height 12
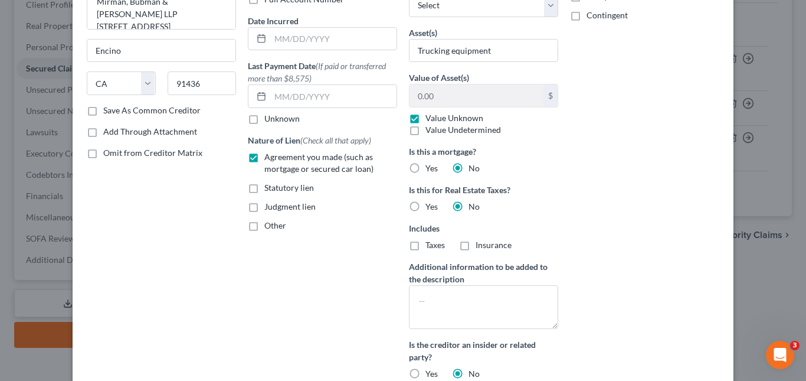
click at [269, 207] on input "Judgment lien" at bounding box center [273, 205] width 8 height 8
checkbox input "true"
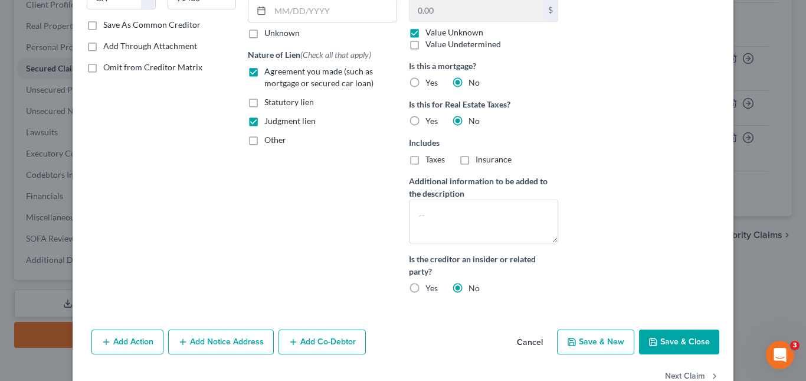
scroll to position [263, 0]
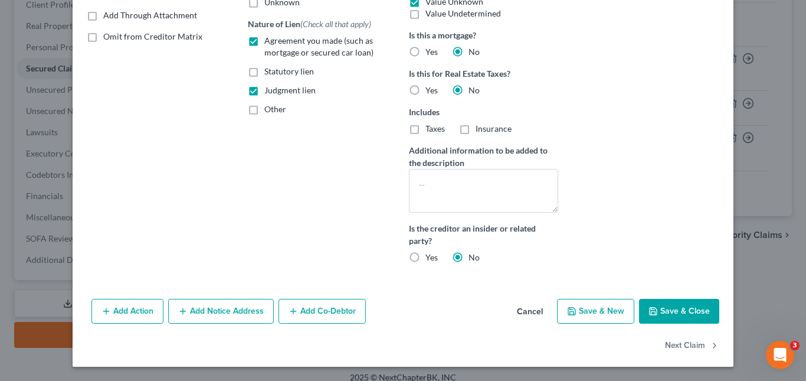
click at [670, 309] on button "Save & Close" at bounding box center [679, 311] width 80 height 25
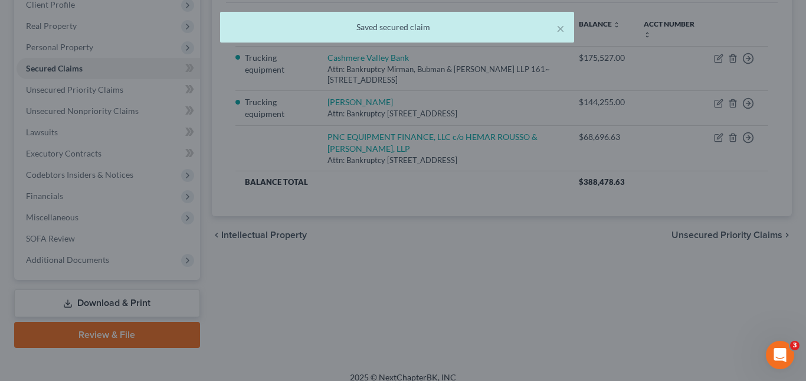
scroll to position [145, 0]
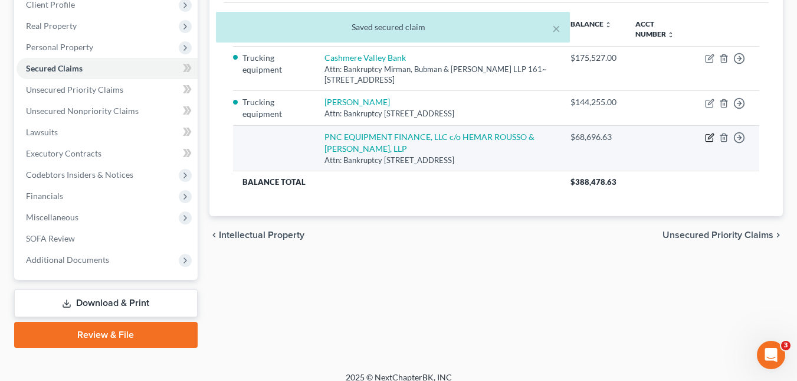
click at [706, 135] on icon "button" at bounding box center [709, 138] width 7 height 7
select select "4"
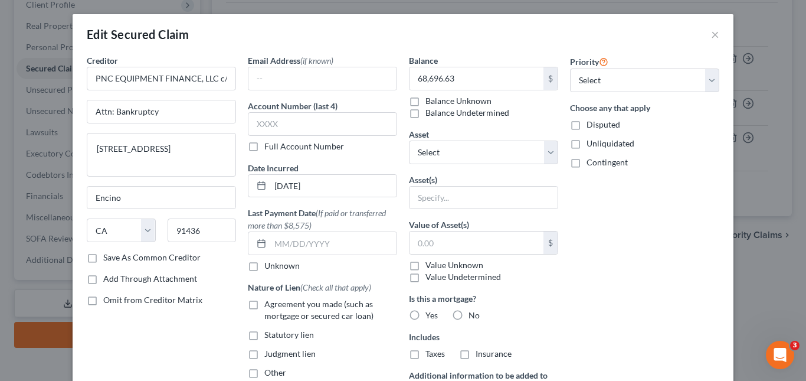
click at [103, 261] on label "Save As Common Creditor" at bounding box center [151, 257] width 97 height 12
click at [108, 259] on input "Save As Common Creditor" at bounding box center [112, 255] width 8 height 8
checkbox input "true"
click at [264, 306] on label "Agreement you made (such as mortgage or secured car loan)" at bounding box center [330, 310] width 133 height 24
click at [269, 306] on input "Agreement you made (such as mortgage or secured car loan)" at bounding box center [273, 302] width 8 height 8
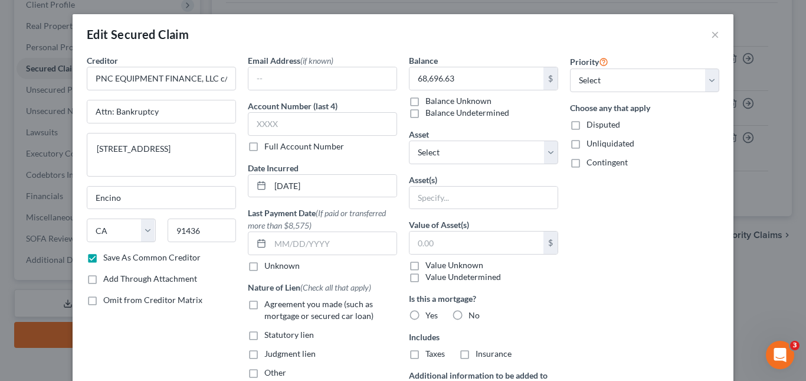
checkbox input "true"
click at [264, 355] on label "Judgment lien" at bounding box center [289, 353] width 51 height 12
click at [269, 355] on input "Judgment lien" at bounding box center [273, 351] width 8 height 8
checkbox input "true"
click at [464, 201] on input "text" at bounding box center [483, 197] width 148 height 22
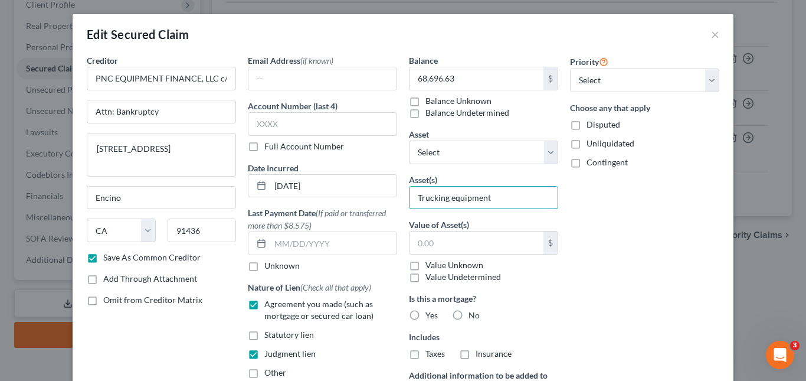
type input "Trucking equipment"
click at [468, 316] on label "No" at bounding box center [473, 315] width 11 height 12
click at [473, 316] on input "No" at bounding box center [477, 313] width 8 height 8
radio input "true"
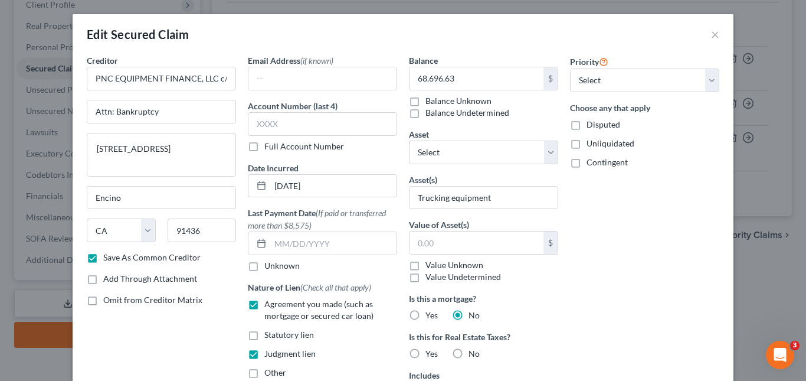
click at [468, 355] on label "No" at bounding box center [473, 353] width 11 height 12
click at [473, 355] on input "No" at bounding box center [477, 351] width 8 height 8
radio input "true"
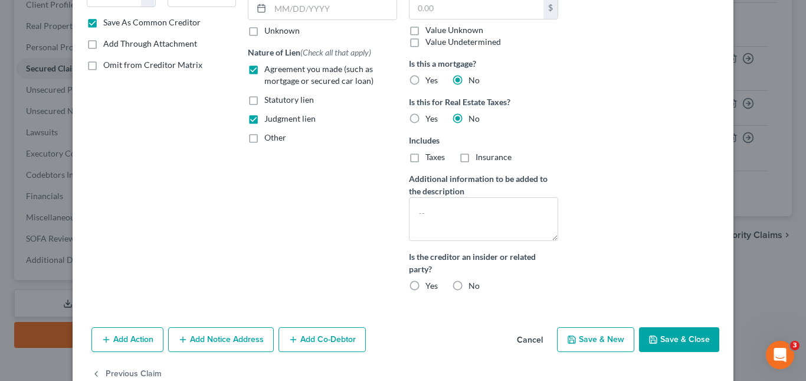
scroll to position [235, 0]
click at [468, 283] on label "No" at bounding box center [473, 285] width 11 height 12
click at [473, 283] on input "No" at bounding box center [477, 283] width 8 height 8
radio input "true"
click at [658, 338] on button "Save & Close" at bounding box center [679, 338] width 80 height 25
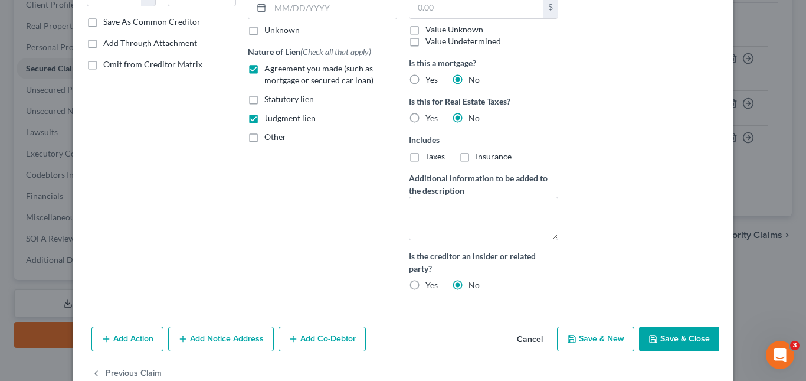
checkbox input "false"
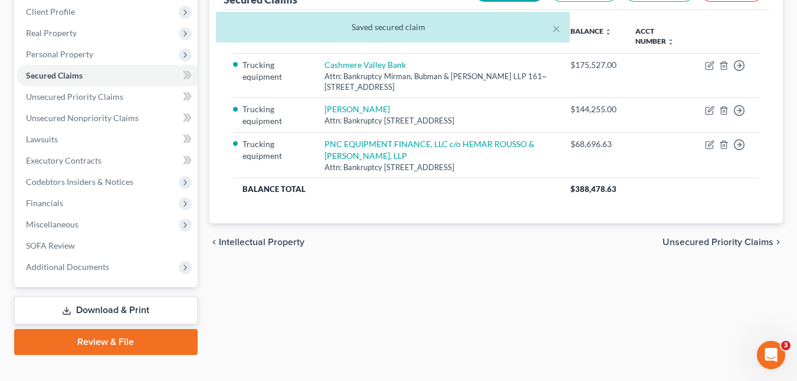
scroll to position [157, 0]
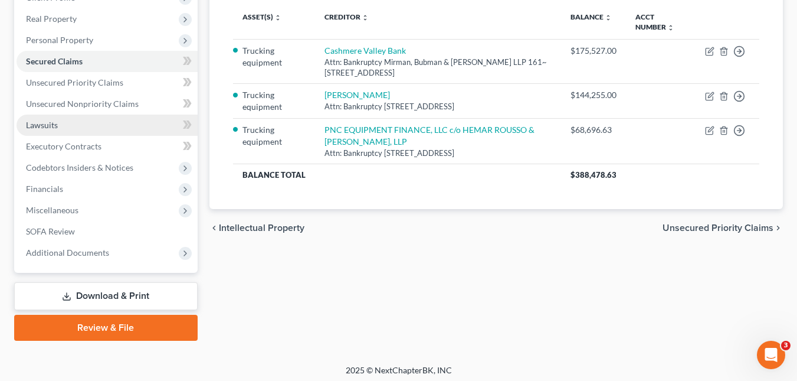
click at [114, 126] on link "Lawsuits" at bounding box center [107, 124] width 181 height 21
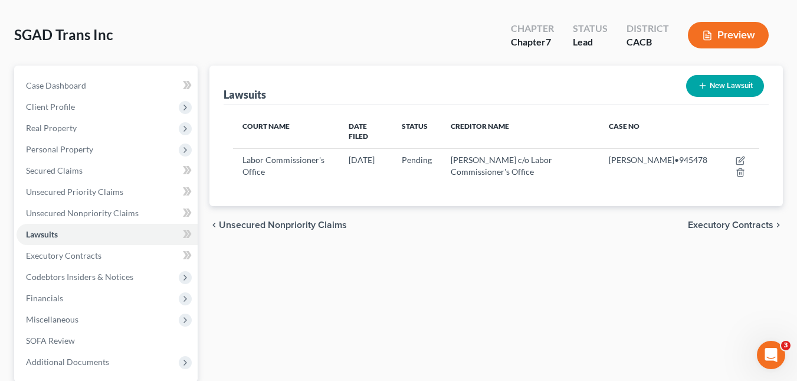
scroll to position [49, 0]
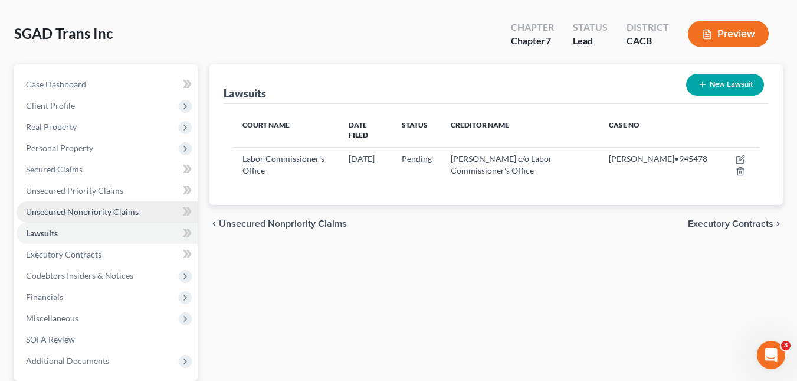
click at [104, 210] on span "Unsecured Nonpriority Claims" at bounding box center [82, 211] width 113 height 10
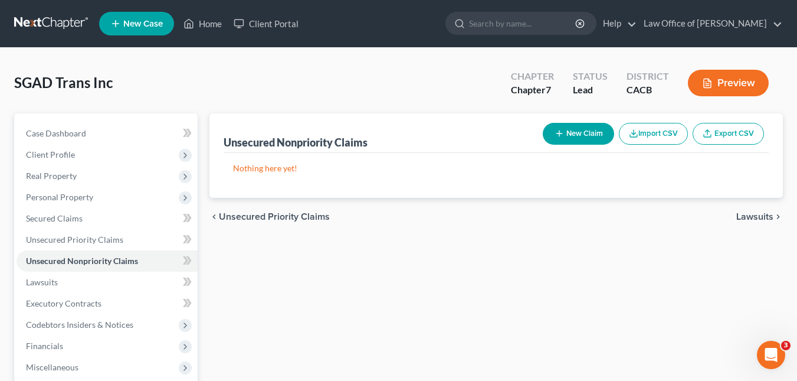
click at [579, 134] on button "New Claim" at bounding box center [578, 134] width 71 height 22
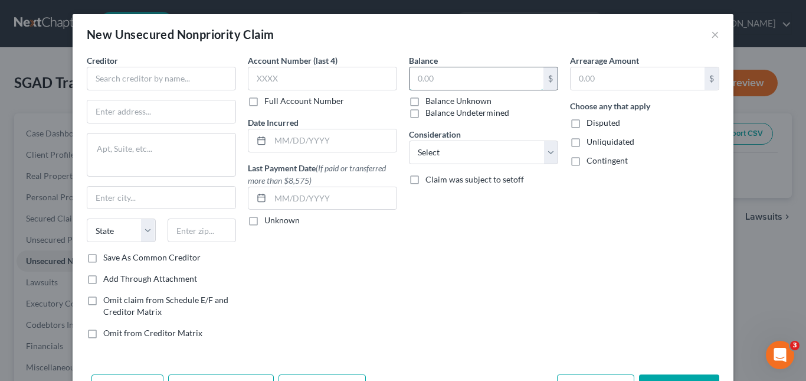
click at [484, 84] on input "text" at bounding box center [476, 78] width 134 height 22
click at [127, 73] on input "text" at bounding box center [161, 79] width 149 height 24
paste input "Tlw122863$"
drag, startPoint x: 147, startPoint y: 72, endPoint x: 54, endPoint y: 76, distance: 93.3
click at [54, 76] on div "New Unsecured Nonpriority Claim × Creditor * Tlw122863$ State [US_STATE] AK AR …" at bounding box center [403, 190] width 806 height 381
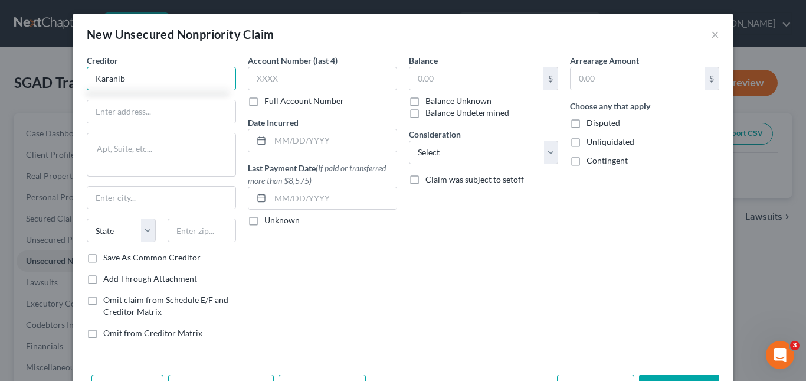
type input "Karanib"
click at [37, 93] on div "New Unsecured Nonpriority Claim × Creditor * Karanib State [US_STATE] AK AR AZ …" at bounding box center [403, 190] width 806 height 381
click at [711, 34] on button "×" at bounding box center [715, 34] width 8 height 14
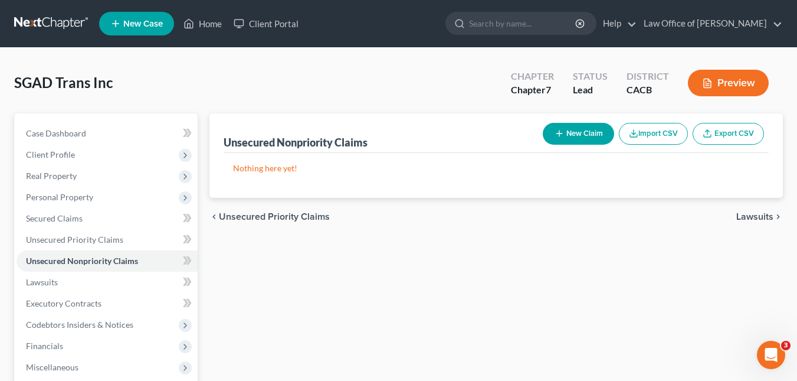
click at [588, 132] on button "New Claim" at bounding box center [578, 134] width 71 height 22
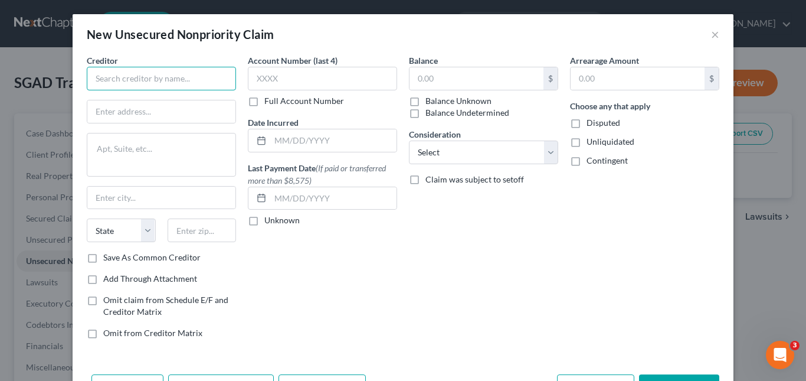
click at [150, 83] on input "text" at bounding box center [161, 79] width 149 height 24
paste input "[PERSON_NAME]"
click at [146, 113] on input "text" at bounding box center [161, 111] width 148 height 22
click at [154, 79] on input "[PERSON_NAME]" at bounding box center [161, 79] width 149 height 24
paste input "Labor Commissioner's Office"
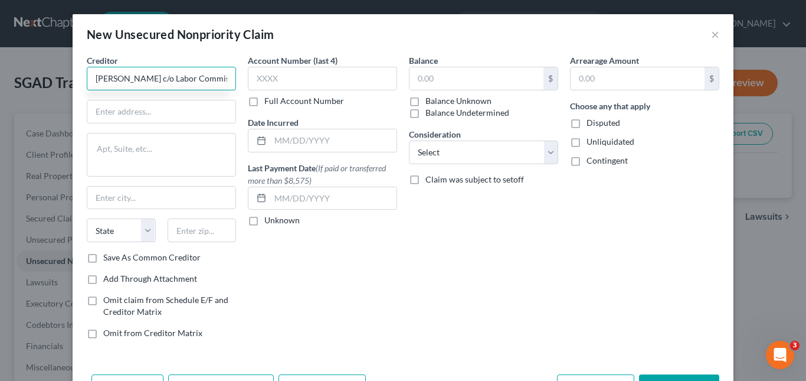
scroll to position [0, 40]
type input "[PERSON_NAME] c/o Labor Commissioner's Office"
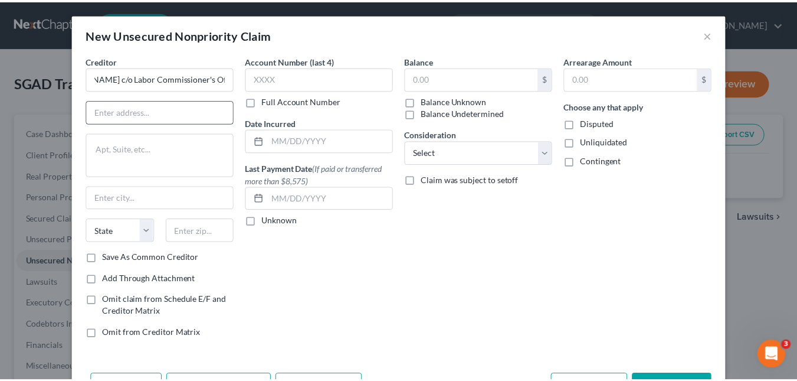
scroll to position [0, 0]
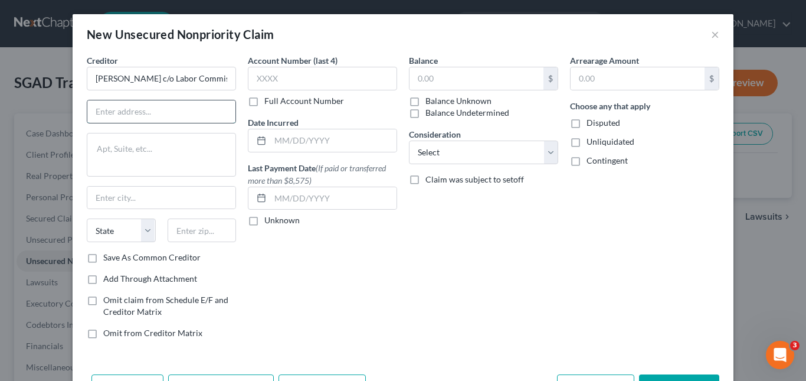
click at [124, 111] on input "text" at bounding box center [161, 111] width 148 height 22
paste input "[STREET_ADDRESS]"
type input "[STREET_ADDRESS]"
click at [150, 159] on textarea at bounding box center [161, 155] width 149 height 44
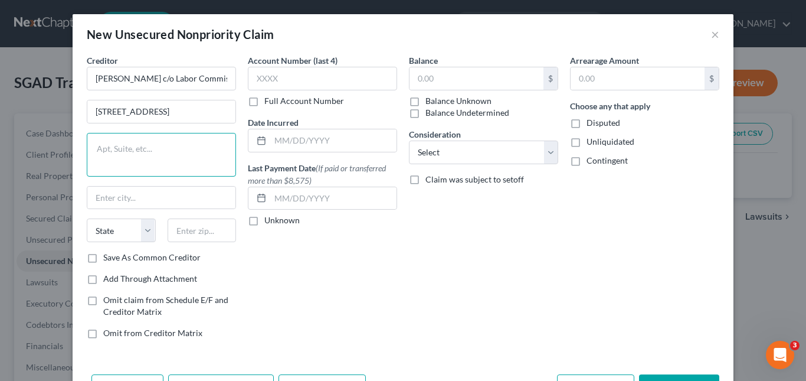
paste textarea "[STREET_ADDRESS]"
type textarea "[STREET_ADDRESS]"
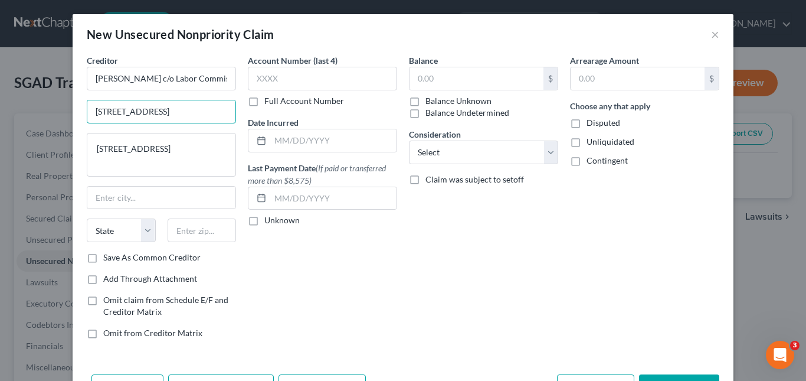
drag, startPoint x: 185, startPoint y: 112, endPoint x: 67, endPoint y: 113, distance: 118.6
click at [67, 113] on div "New Unsecured Nonpriority Claim × Creditor * [PERSON_NAME] c/o Labor Commission…" at bounding box center [403, 190] width 806 height 381
type input "Attn: Bankruptcy"
click at [113, 198] on input "text" at bounding box center [161, 197] width 148 height 22
click at [189, 234] on input "text" at bounding box center [202, 230] width 69 height 24
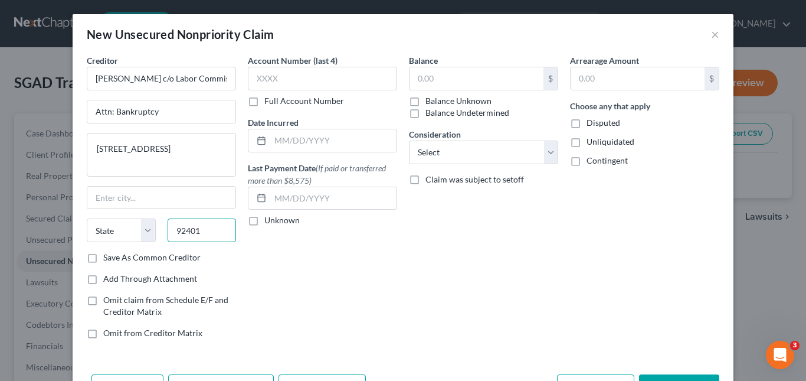
type input "92401"
click at [258, 252] on div "Account Number (last 4) Full Account Number Date Incurred Last Payment Date (If…" at bounding box center [322, 201] width 161 height 294
type input "[GEOGRAPHIC_DATA]"
select select "4"
click at [146, 229] on select "State [US_STATE] AK AR AZ CA CO CT DE DC [GEOGRAPHIC_DATA] [GEOGRAPHIC_DATA] GU…" at bounding box center [121, 230] width 69 height 24
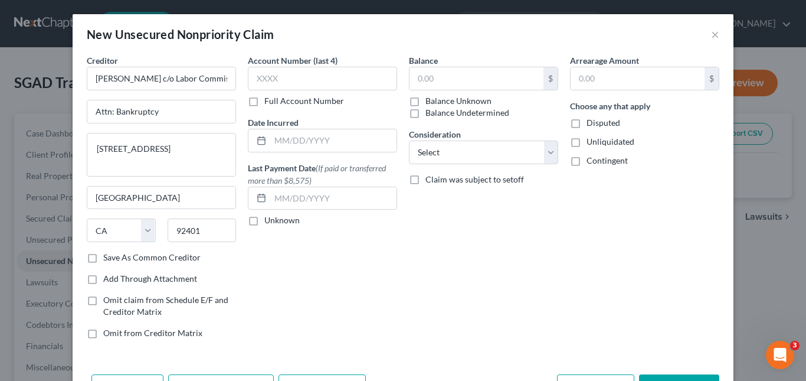
click at [283, 268] on div "Account Number (last 4) Full Account Number Date Incurred Last Payment Date (If…" at bounding box center [322, 201] width 161 height 294
click at [341, 143] on input "text" at bounding box center [333, 140] width 126 height 22
type input "2022"
click at [382, 220] on div "Unknown" at bounding box center [322, 220] width 149 height 12
drag, startPoint x: 444, startPoint y: 76, endPoint x: 371, endPoint y: 81, distance: 72.8
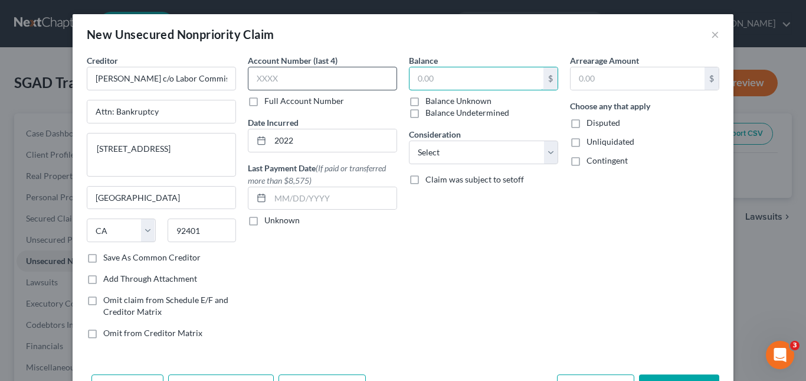
click at [371, 81] on div "Creditor * [PERSON_NAME] c/o Labor Commissioner's Office Attn: Bankruptcy [STRE…" at bounding box center [403, 201] width 644 height 294
type input "21,200"
click at [404, 218] on div "Balance 21,200 $ Balance Unknown Balance Undetermined 21,200.00 $ Balance Unkno…" at bounding box center [483, 201] width 161 height 294
click at [103, 257] on label "Save As Common Creditor" at bounding box center [151, 257] width 97 height 12
click at [108, 257] on input "Save As Common Creditor" at bounding box center [112, 255] width 8 height 8
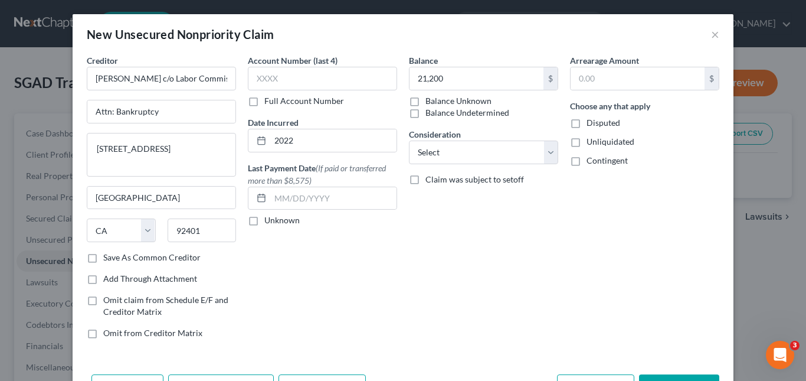
checkbox input "true"
click at [586, 122] on label "Disputed" at bounding box center [603, 123] width 34 height 12
click at [591, 122] on input "Disputed" at bounding box center [595, 121] width 8 height 8
checkbox input "true"
click at [545, 149] on select "Select Cable / Satellite Services Collection Agency Credit Card Debt Debt Couns…" at bounding box center [483, 152] width 149 height 24
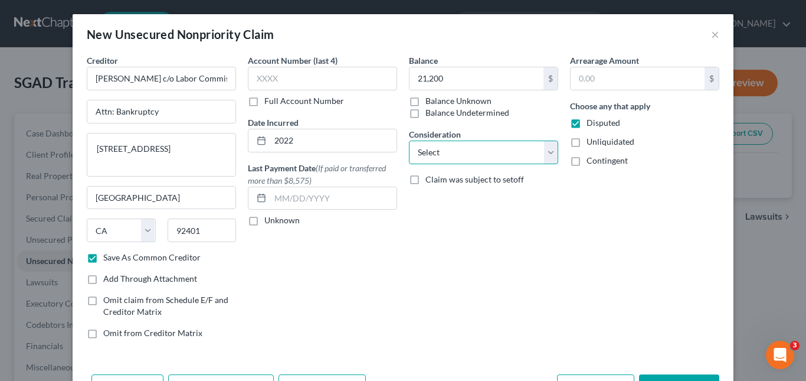
select select "11"
click at [409, 140] on select "Select Cable / Satellite Services Collection Agency Credit Card Debt Debt Couns…" at bounding box center [483, 152] width 149 height 24
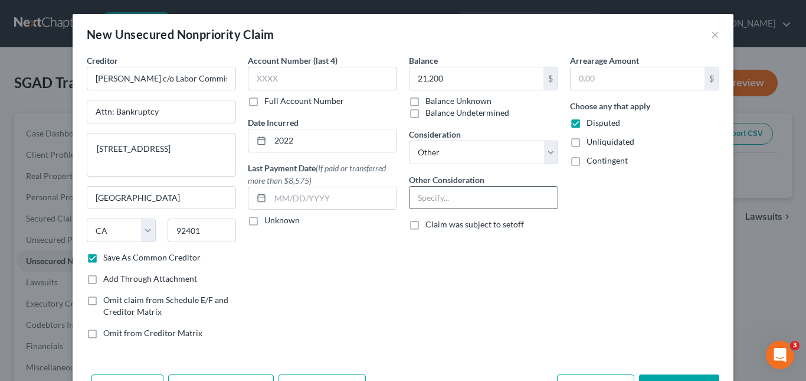
click at [452, 193] on input "text" at bounding box center [483, 197] width 148 height 22
type input "Wage claim, disputed"
click at [657, 375] on button "Save & Close" at bounding box center [679, 386] width 80 height 25
checkbox input "false"
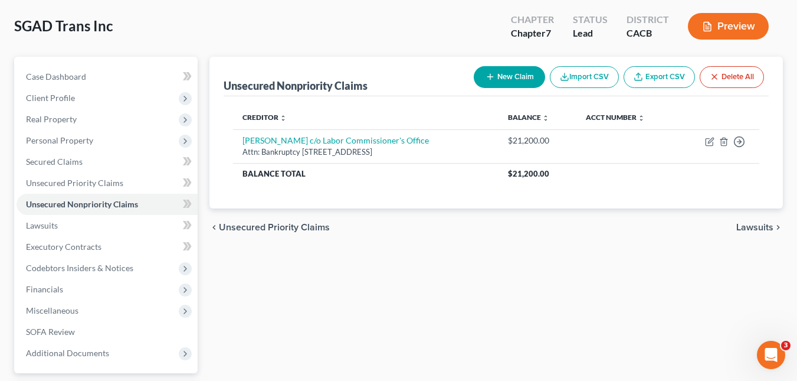
scroll to position [55, 0]
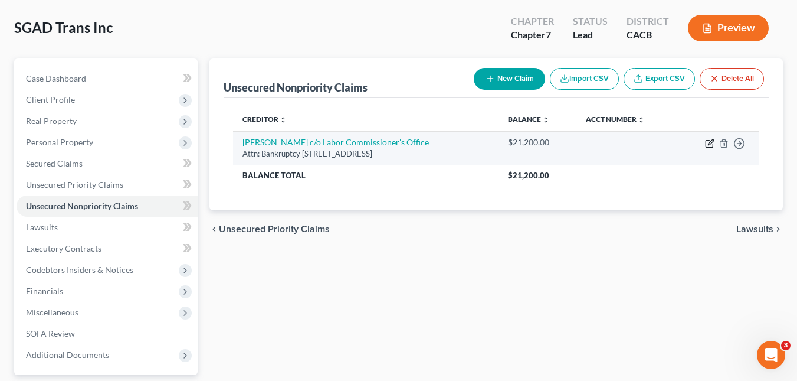
click at [707, 144] on icon "button" at bounding box center [709, 143] width 9 height 9
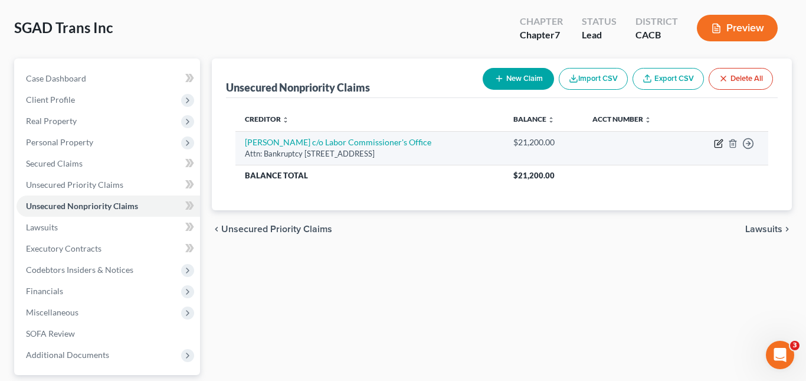
select select "4"
select select "11"
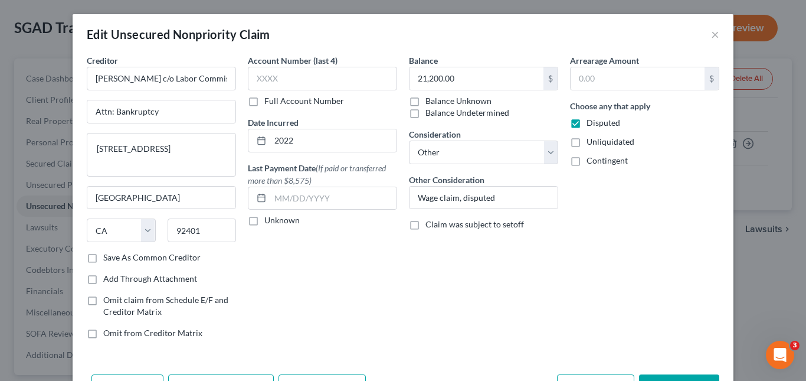
click at [264, 103] on label "Full Account Number" at bounding box center [304, 101] width 80 height 12
click at [269, 103] on input "Full Account Number" at bounding box center [273, 99] width 8 height 8
click at [328, 79] on input "text" at bounding box center [322, 79] width 149 height 24
paste input "[PERSON_NAME]-945478"
type input "[PERSON_NAME]-945478"
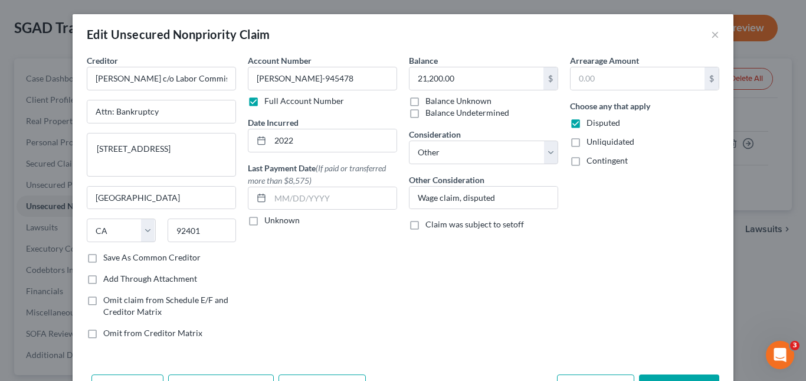
click at [657, 376] on button "Save & Close" at bounding box center [679, 386] width 80 height 25
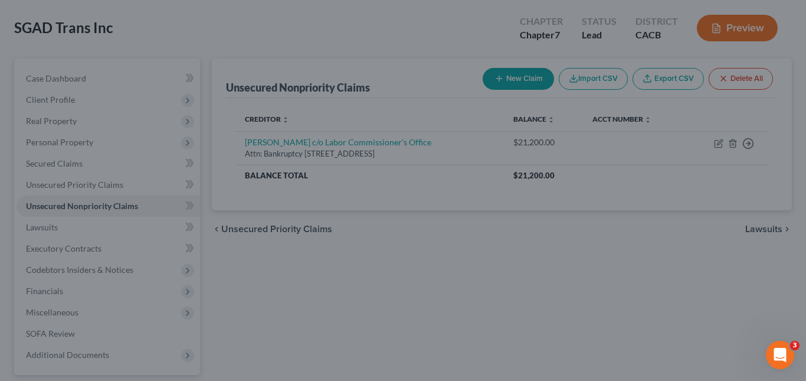
type input "0"
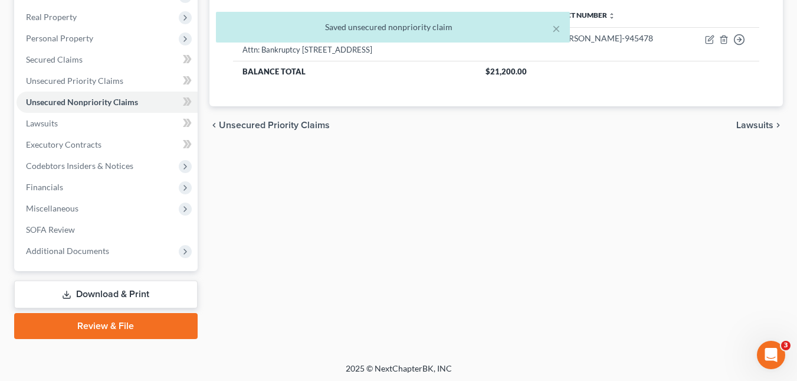
scroll to position [162, 0]
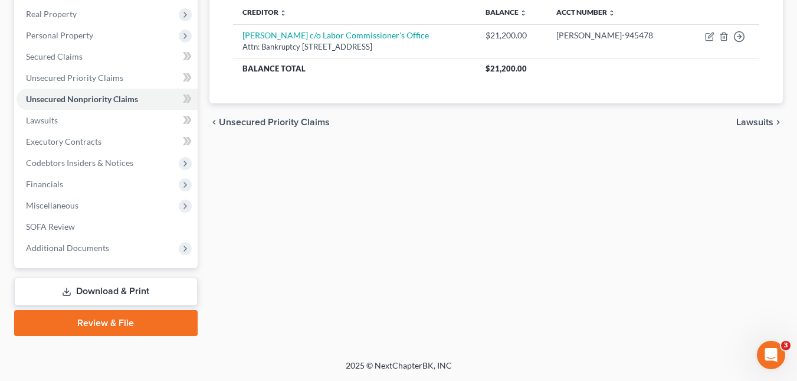
click at [129, 293] on link "Download & Print" at bounding box center [105, 291] width 183 height 28
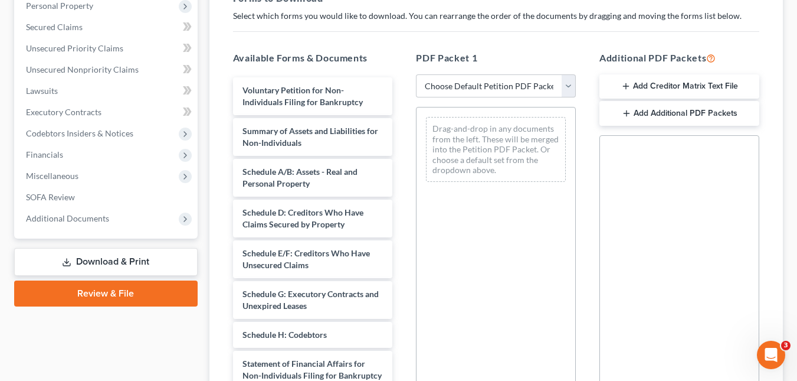
scroll to position [188, 0]
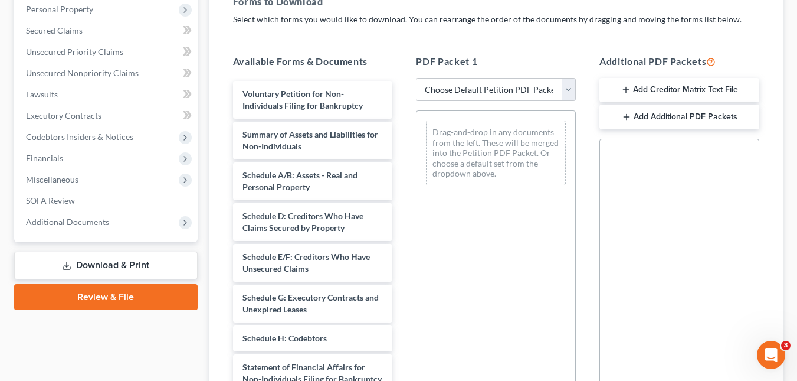
click at [566, 87] on select "Choose Default Petition PDF Packet Complete Bankruptcy Petition (all forms and …" at bounding box center [496, 90] width 160 height 24
select select "0"
click at [416, 78] on select "Choose Default Petition PDF Packet Complete Bankruptcy Petition (all forms and …" at bounding box center [496, 90] width 160 height 24
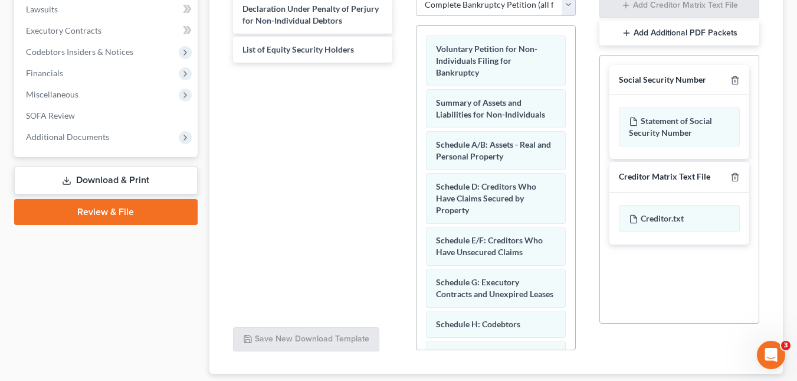
scroll to position [348, 0]
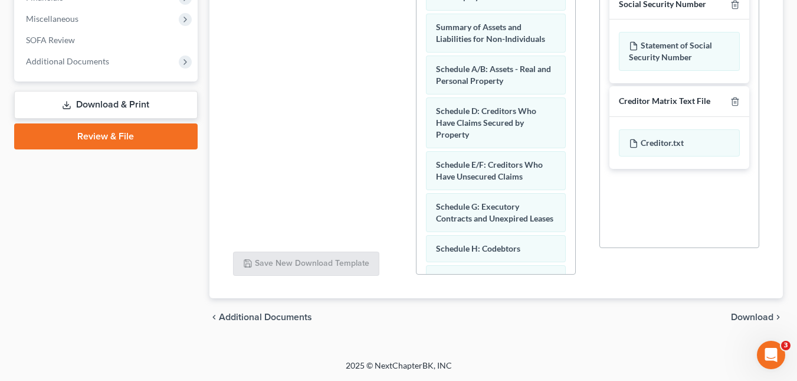
click at [744, 317] on span "Download" at bounding box center [752, 316] width 42 height 9
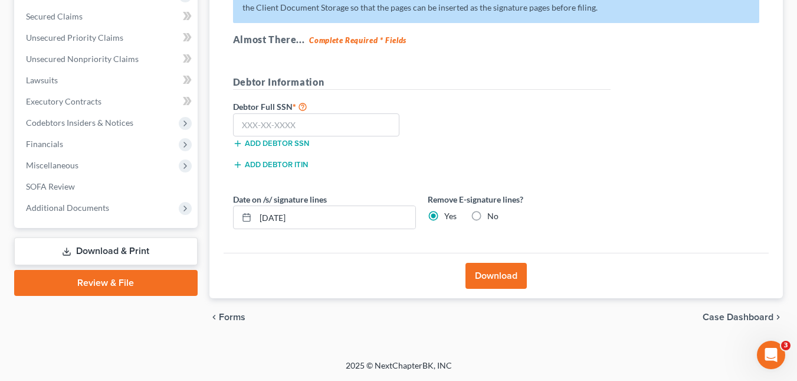
scroll to position [202, 0]
click at [284, 124] on input "text" at bounding box center [316, 125] width 167 height 24
type input "134-11-1620"
click at [508, 275] on button "Download" at bounding box center [495, 276] width 61 height 26
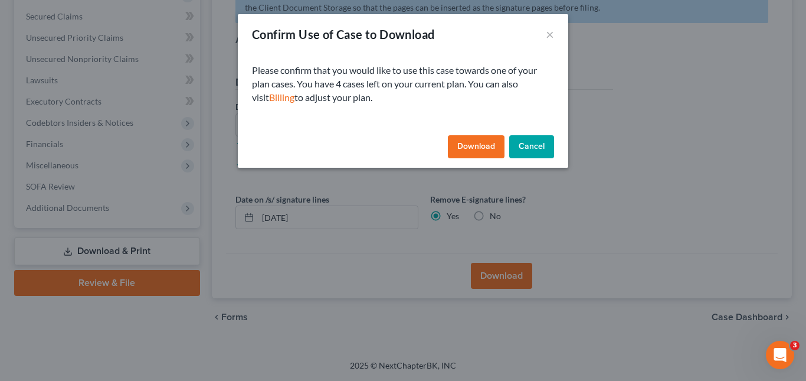
click at [472, 138] on button "Download" at bounding box center [476, 147] width 57 height 24
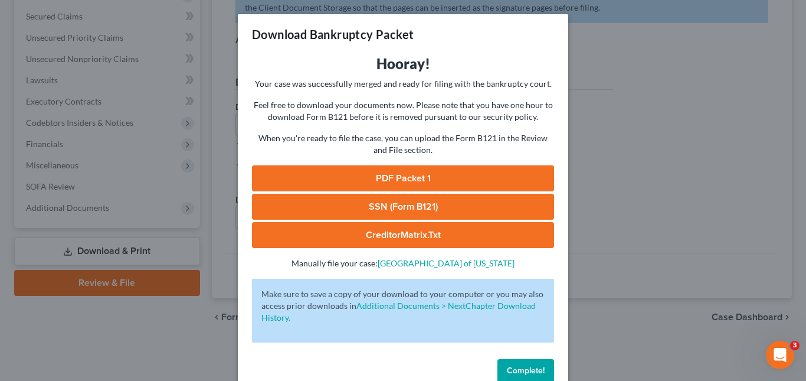
click at [477, 175] on link "PDF Packet 1" at bounding box center [403, 178] width 302 height 26
click at [486, 206] on link "SSN (Form B121)" at bounding box center [403, 207] width 302 height 26
click at [468, 236] on link "CreditorMatrix.txt" at bounding box center [403, 235] width 302 height 26
